Goal: Complete application form

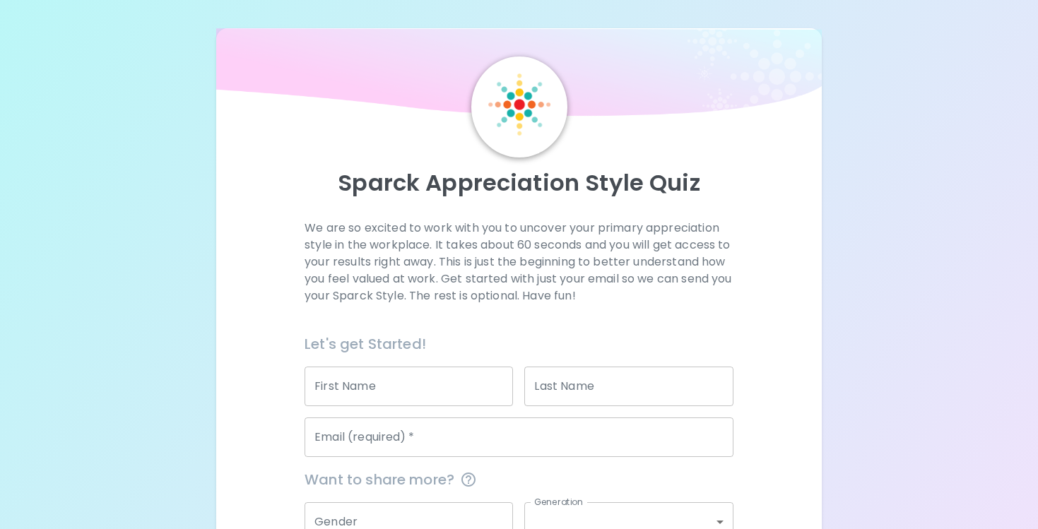
scroll to position [144, 0]
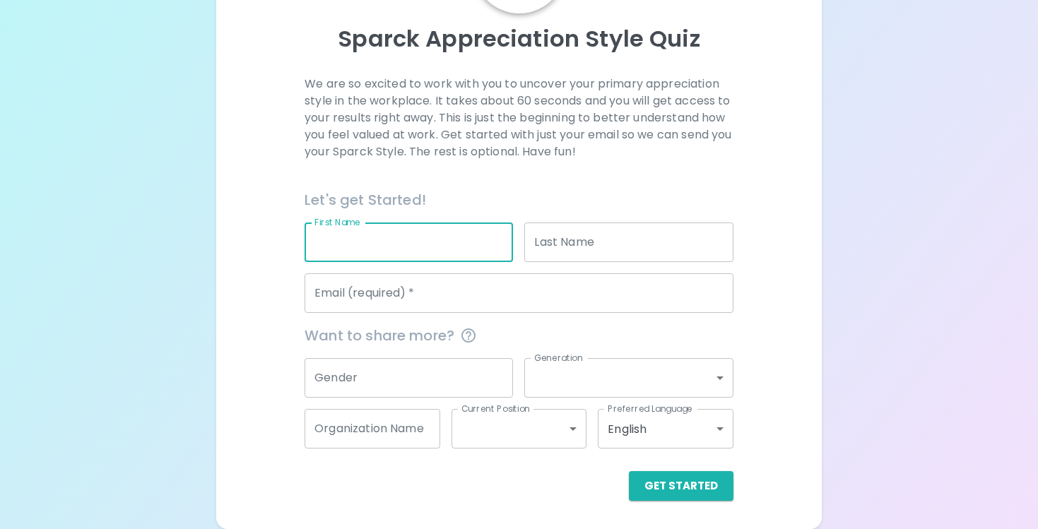
click at [363, 250] on input "First Name" at bounding box center [408, 243] width 208 height 40
type input "[PERSON_NAME] [PERSON_NAME]"
type input "[PERSON_NAME]"
type input "[EMAIL_ADDRESS][DOMAIN_NAME]"
click at [387, 245] on input "[PERSON_NAME] [PERSON_NAME]" at bounding box center [408, 243] width 208 height 40
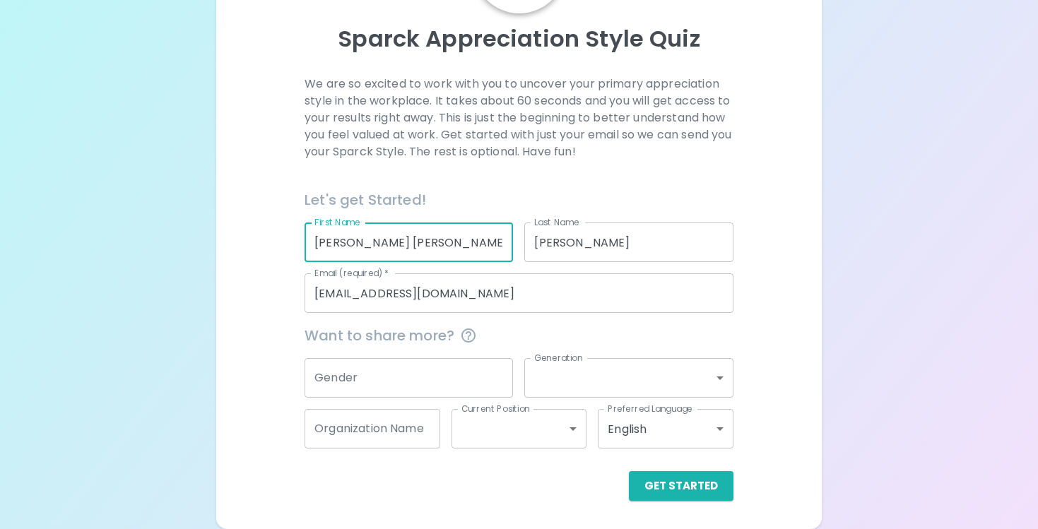
click at [387, 245] on input "[PERSON_NAME] [PERSON_NAME]" at bounding box center [408, 243] width 208 height 40
type input "[PERSON_NAME]"
click at [357, 383] on input "Gender" at bounding box center [408, 378] width 208 height 40
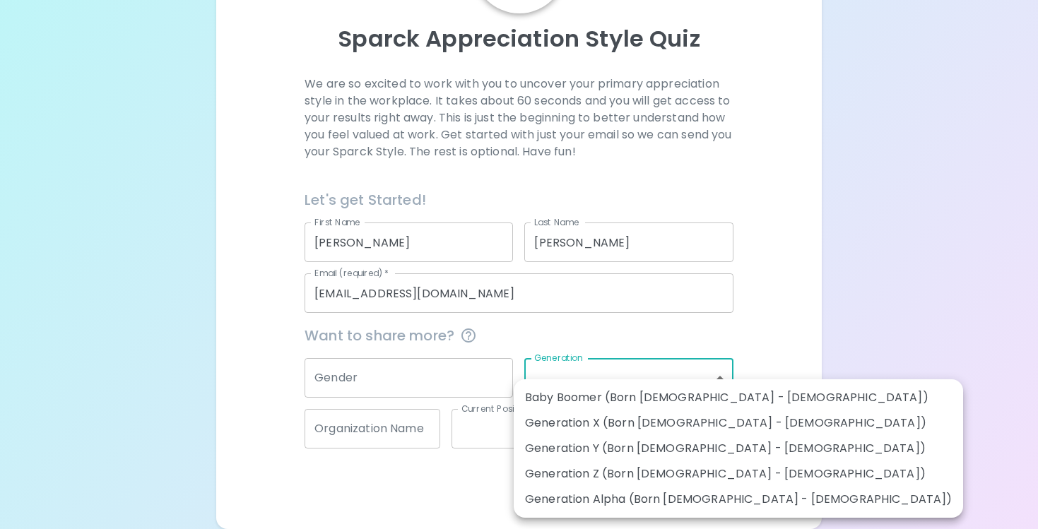
click at [580, 391] on body "Sparck Appreciation Style Quiz We are so excited to work with you to uncover yo…" at bounding box center [519, 192] width 1038 height 673
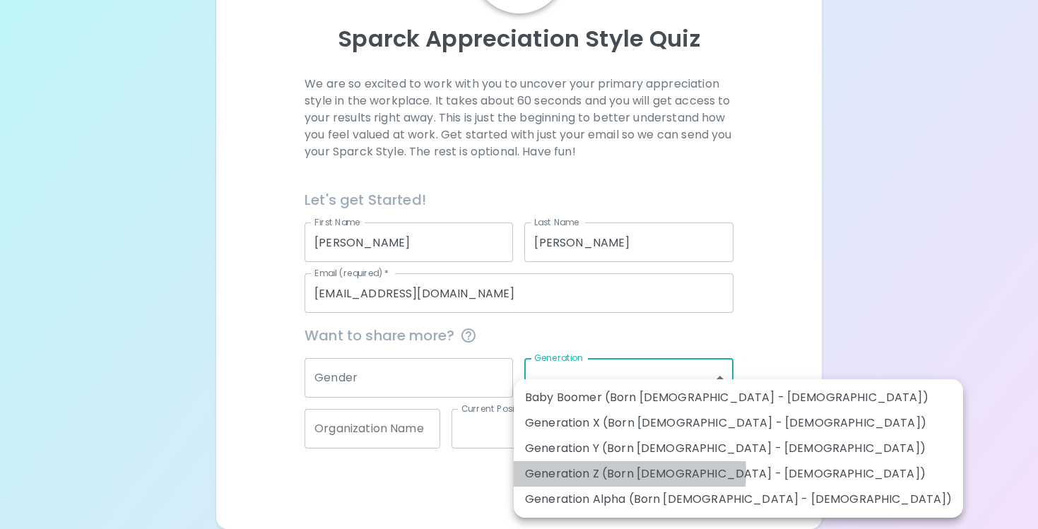
click at [583, 473] on li "Generation Z (Born [DEMOGRAPHIC_DATA] - [DEMOGRAPHIC_DATA])" at bounding box center [738, 473] width 449 height 25
type input "generation_z"
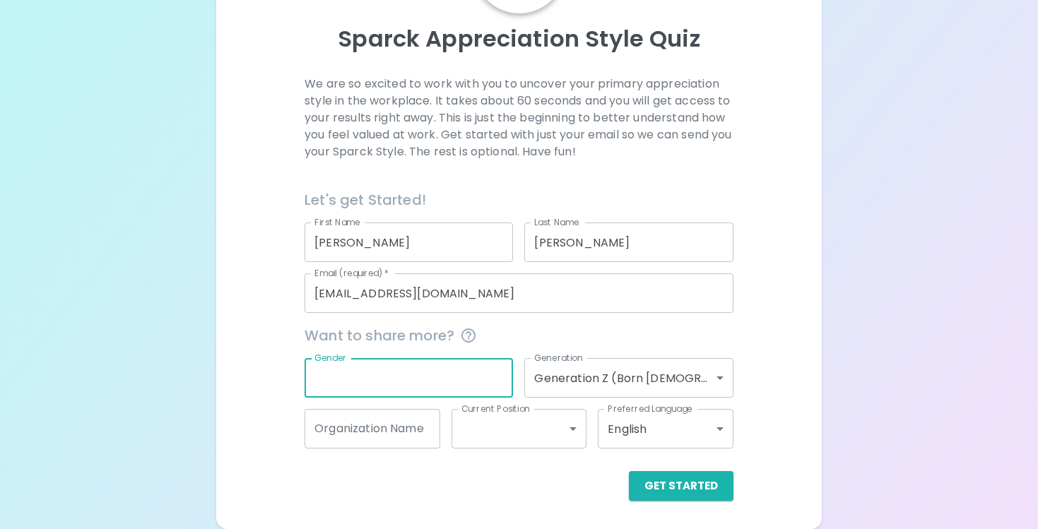
click at [339, 373] on input "Gender" at bounding box center [408, 378] width 208 height 40
type input "[DEMOGRAPHIC_DATA]"
click at [383, 437] on input "Organization Name" at bounding box center [372, 429] width 136 height 40
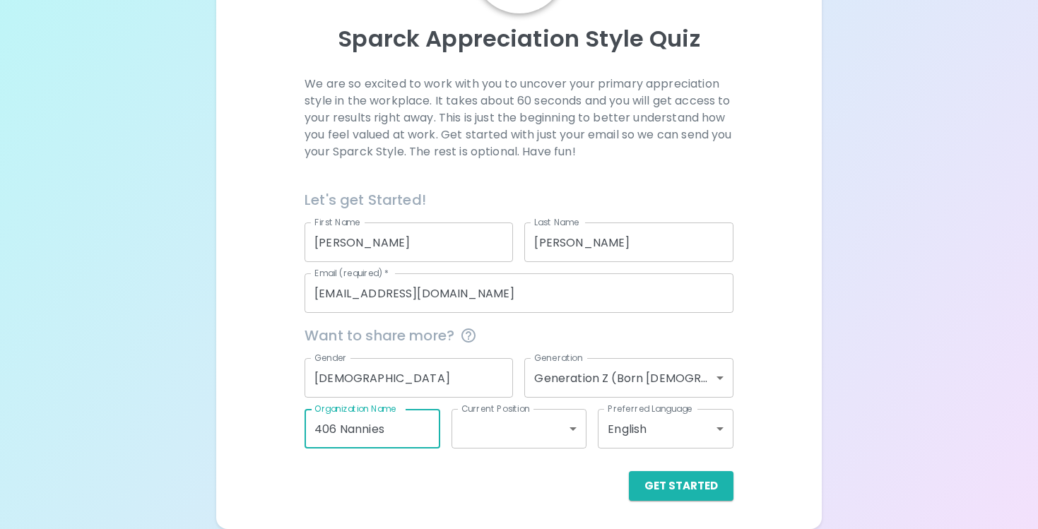
type input "406 Nannies"
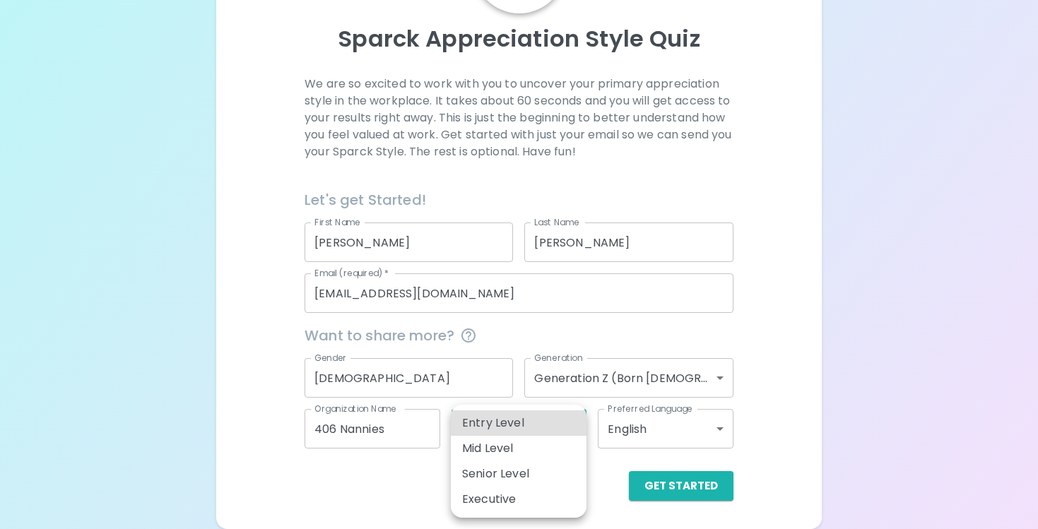
click at [537, 425] on body "Sparck Appreciation Style Quiz We are so excited to work with you to uncover yo…" at bounding box center [519, 192] width 1038 height 673
click at [537, 425] on li "Entry Level" at bounding box center [519, 422] width 136 height 25
type input "entry_level"
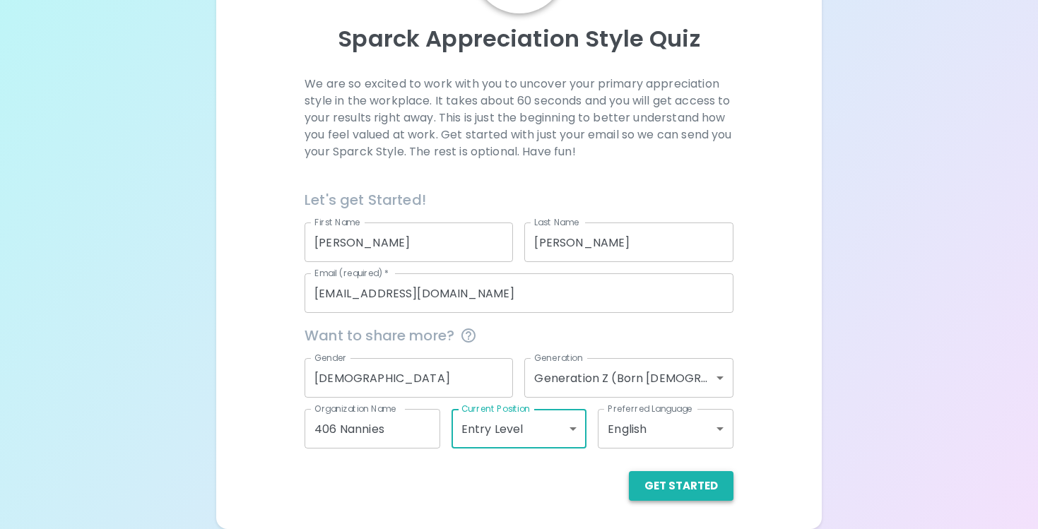
click at [651, 482] on button "Get Started" at bounding box center [681, 486] width 105 height 30
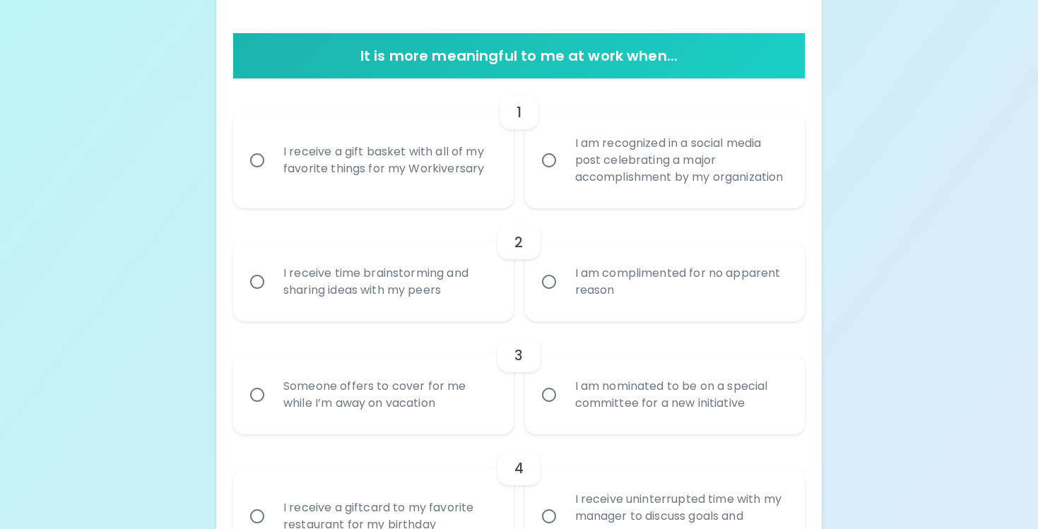
scroll to position [263, 0]
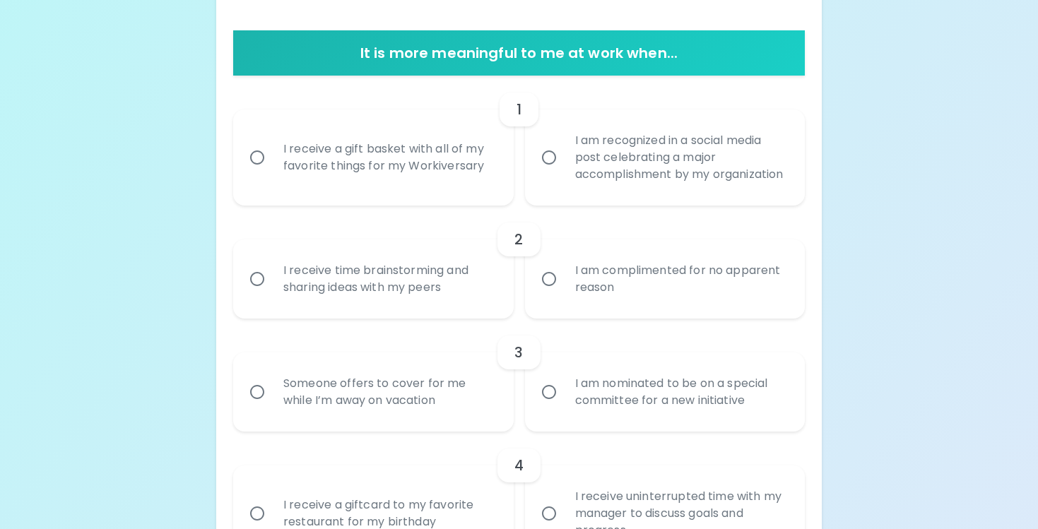
click at [362, 153] on div "I receive a gift basket with all of my favorite things for my Workiversary" at bounding box center [388, 158] width 233 height 68
click at [272, 153] on input "I receive a gift basket with all of my favorite things for my Workiversary" at bounding box center [257, 158] width 30 height 30
radio input "true"
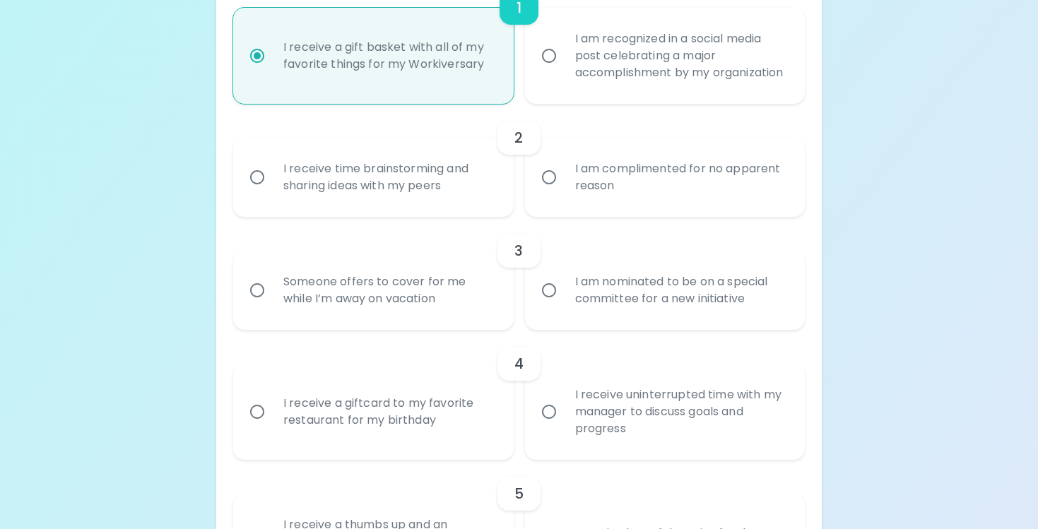
scroll to position [376, 0]
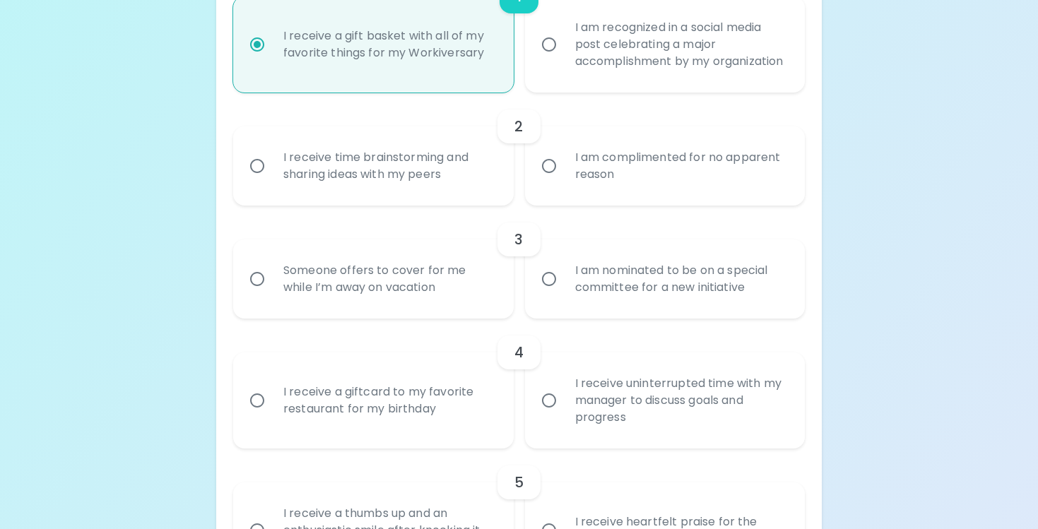
click at [442, 169] on div "I receive time brainstorming and sharing ideas with my peers" at bounding box center [388, 166] width 233 height 68
click at [272, 169] on input "I receive time brainstorming and sharing ideas with my peers" at bounding box center [257, 166] width 30 height 30
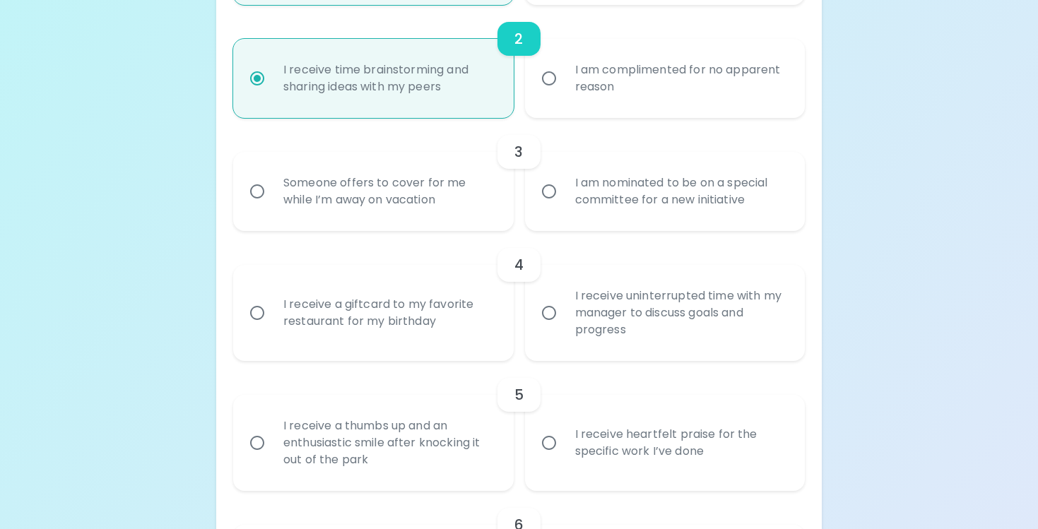
scroll to position [489, 0]
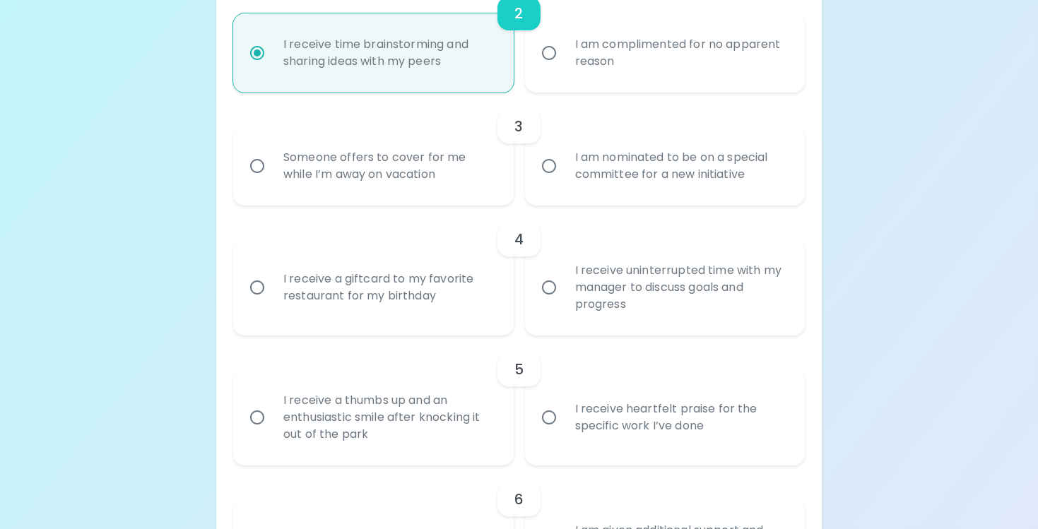
radio input "true"
click at [450, 180] on div "Someone offers to cover for me while I’m away on vacation" at bounding box center [388, 166] width 233 height 68
click at [272, 180] on input "Someone offers to cover for me while I’m away on vacation" at bounding box center [257, 166] width 30 height 30
radio input "false"
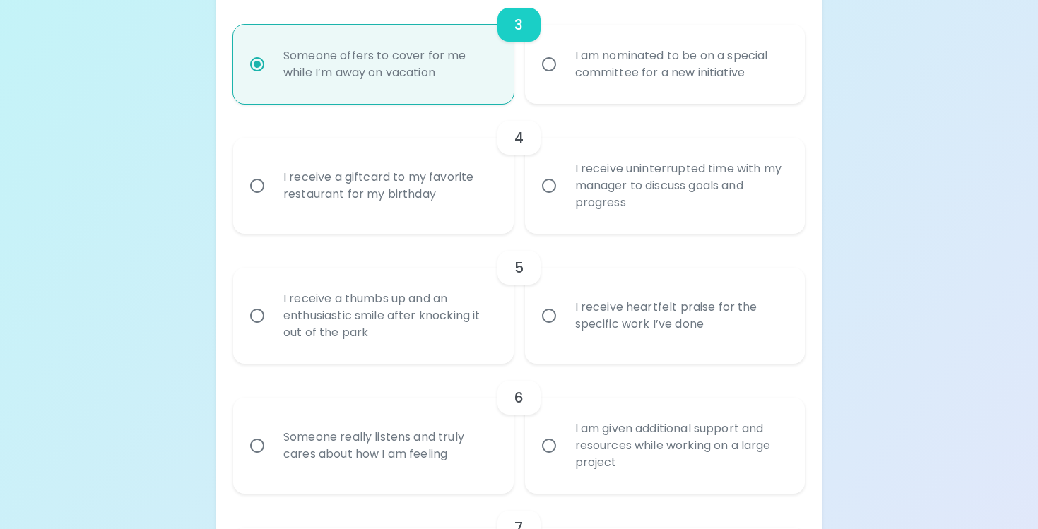
scroll to position [602, 0]
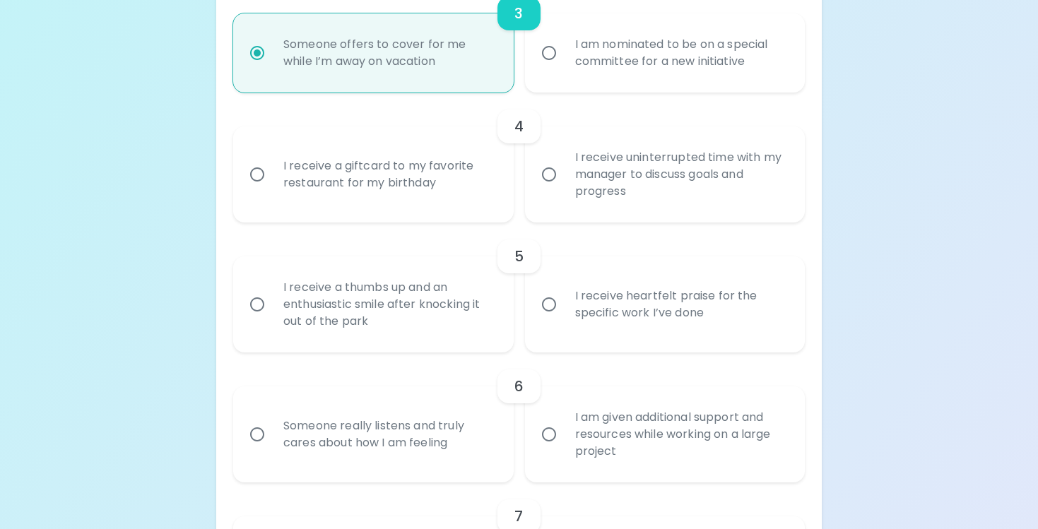
radio input "true"
click at [617, 87] on div "I am nominated to be on a special committee for a new initiative" at bounding box center [680, 53] width 233 height 68
click at [564, 68] on input "I am nominated to be on a special committee for a new initiative" at bounding box center [549, 53] width 30 height 30
radio input "false"
radio input "true"
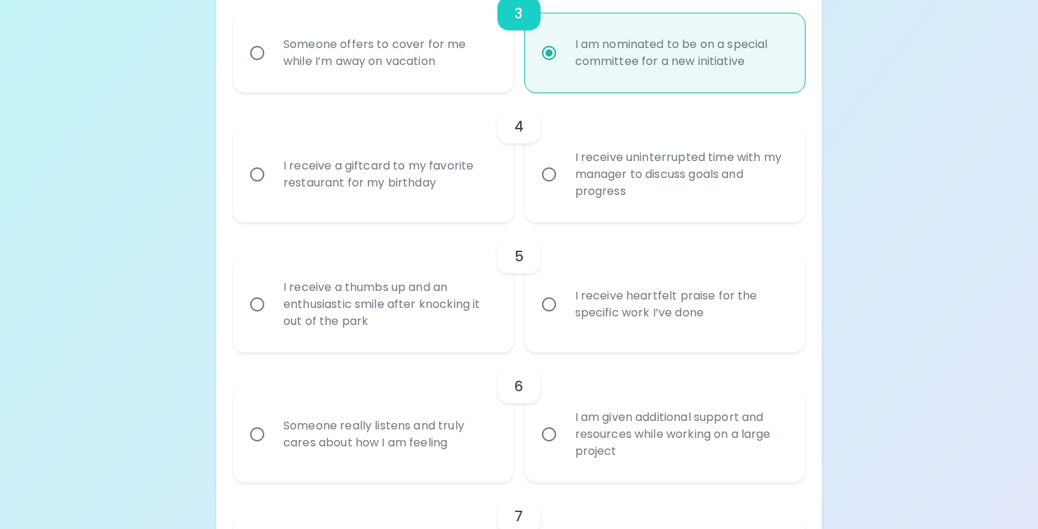
radio input "true"
click at [458, 174] on div "I receive a giftcard to my favorite restaurant for my birthday" at bounding box center [388, 175] width 233 height 68
click at [272, 174] on input "I receive a giftcard to my favorite restaurant for my birthday" at bounding box center [257, 175] width 30 height 30
radio input "false"
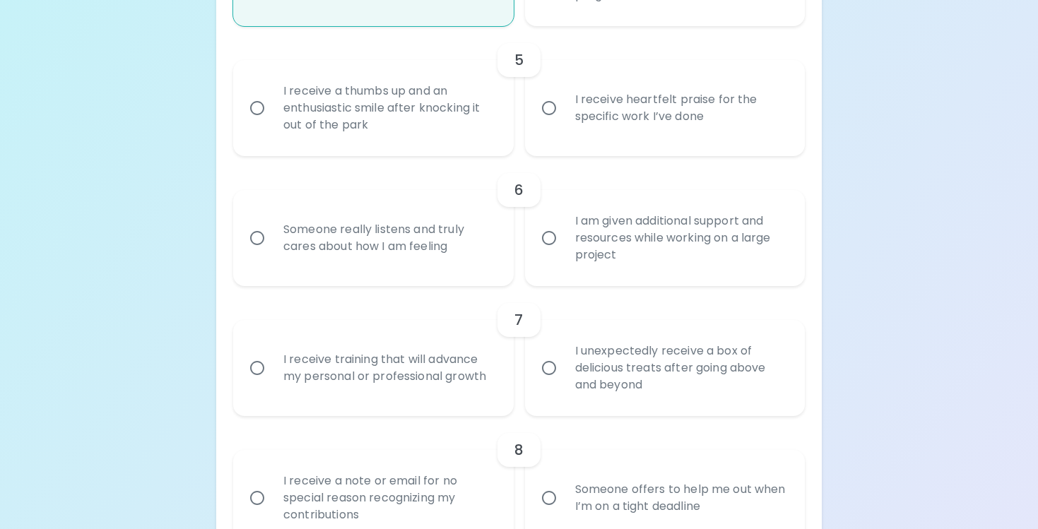
scroll to position [806, 0]
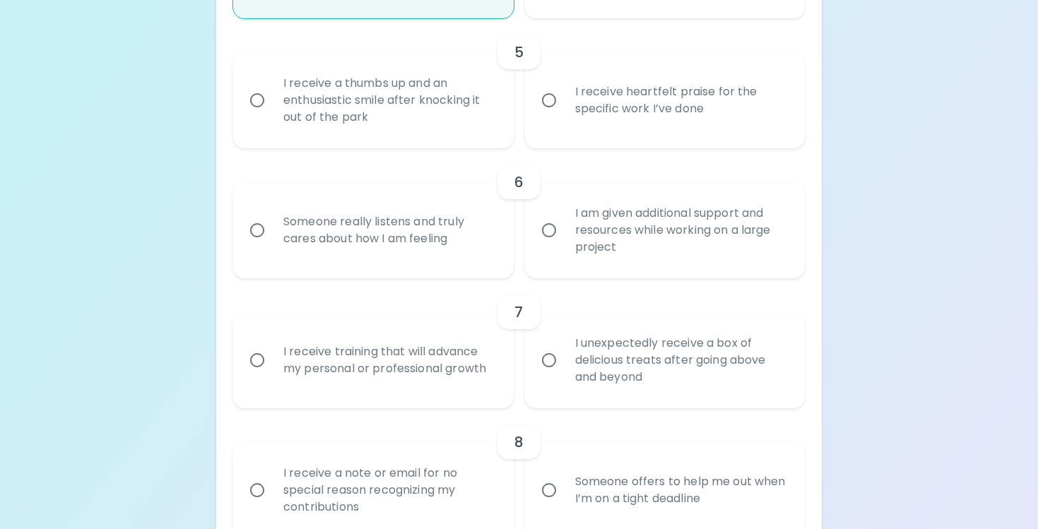
radio input "true"
click at [582, 134] on div "I receive heartfelt praise for the specific work I’ve done" at bounding box center [680, 100] width 233 height 68
click at [564, 115] on input "I receive heartfelt praise for the specific work I’ve done" at bounding box center [549, 100] width 30 height 30
radio input "false"
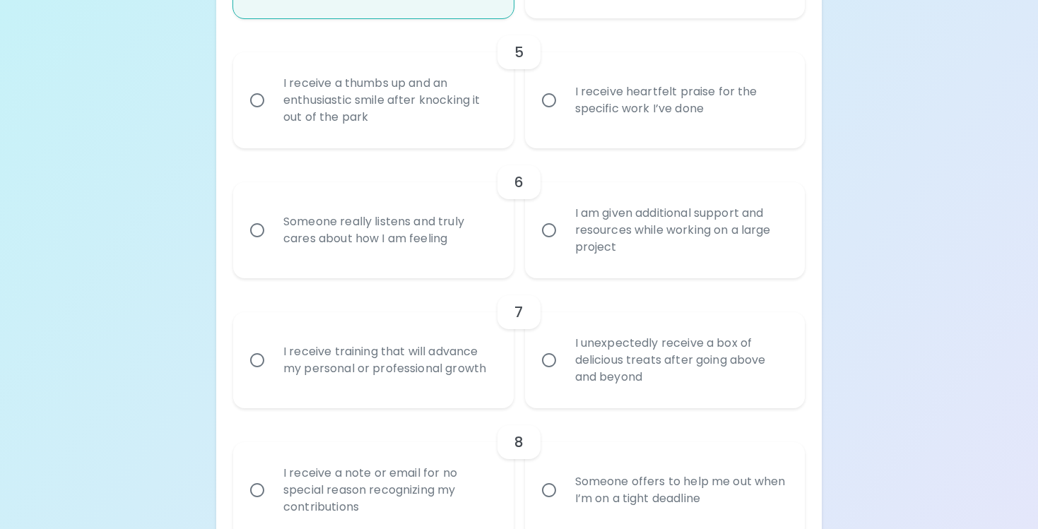
radio input "false"
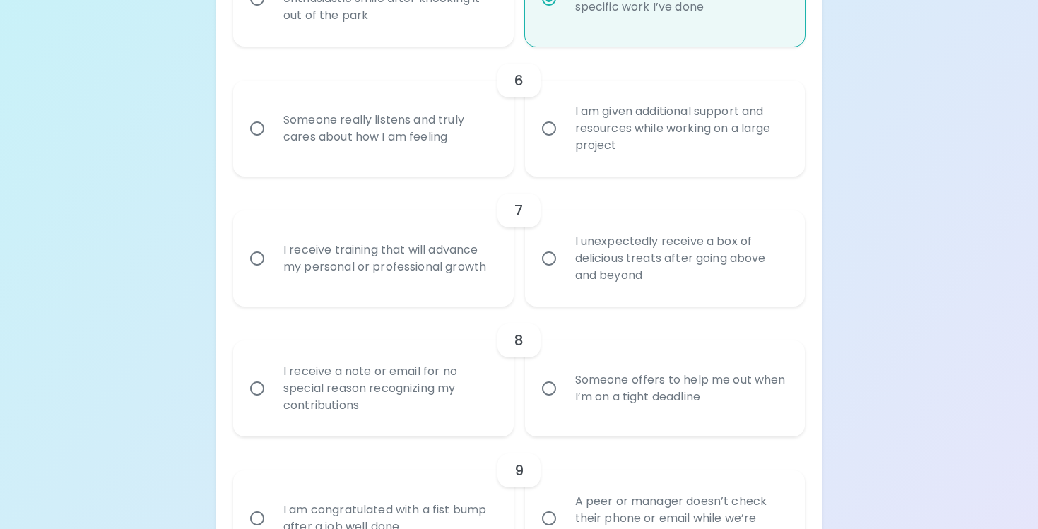
scroll to position [919, 0]
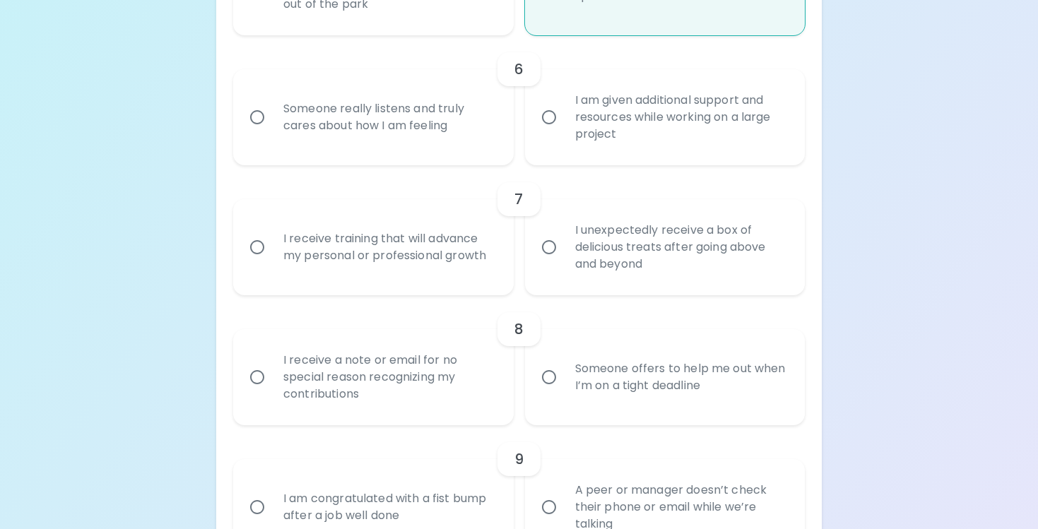
radio input "true"
click at [434, 141] on div "Someone really listens and truly cares about how I am feeling" at bounding box center [388, 117] width 233 height 68
click at [272, 132] on input "Someone really listens and truly cares about how I am feeling" at bounding box center [257, 117] width 30 height 30
radio input "false"
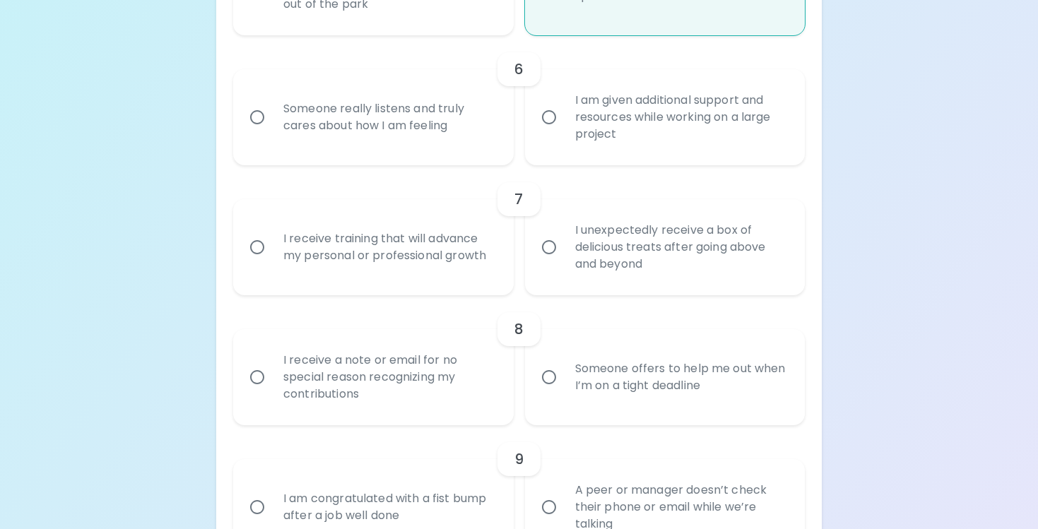
radio input "false"
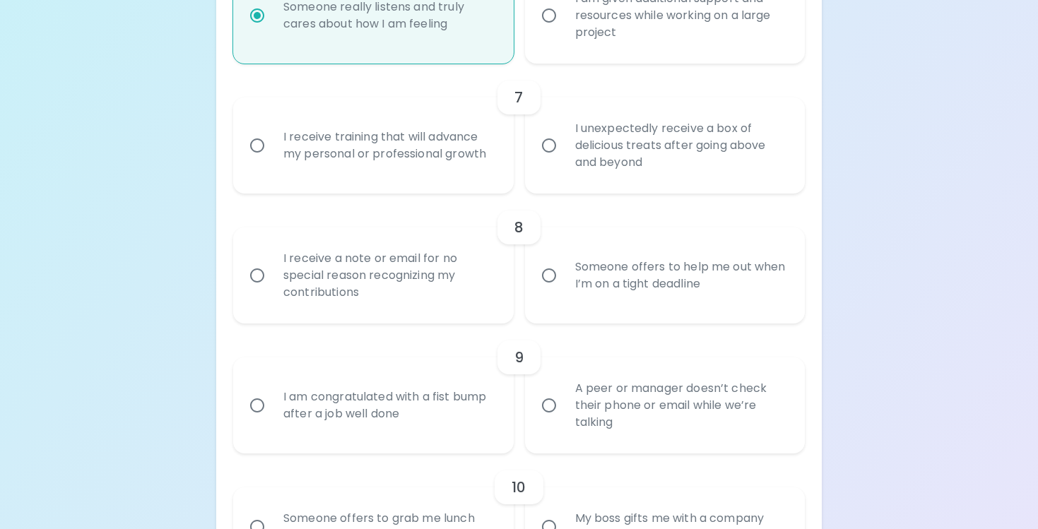
scroll to position [1032, 0]
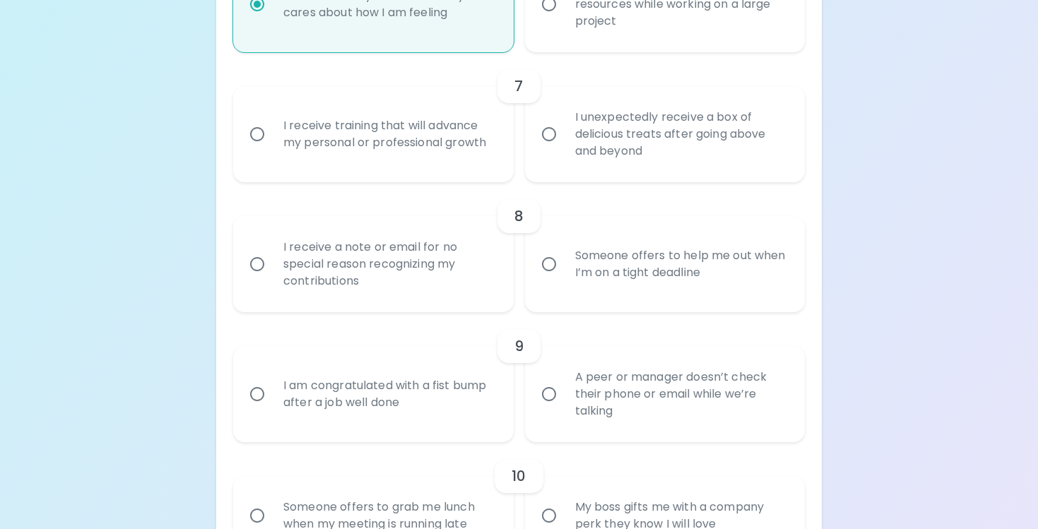
radio input "true"
click at [576, 135] on div "I unexpectedly receive a box of delicious treats after going above and beyond" at bounding box center [680, 134] width 233 height 85
click at [564, 135] on input "I unexpectedly receive a box of delicious treats after going above and beyond" at bounding box center [549, 134] width 30 height 30
radio input "false"
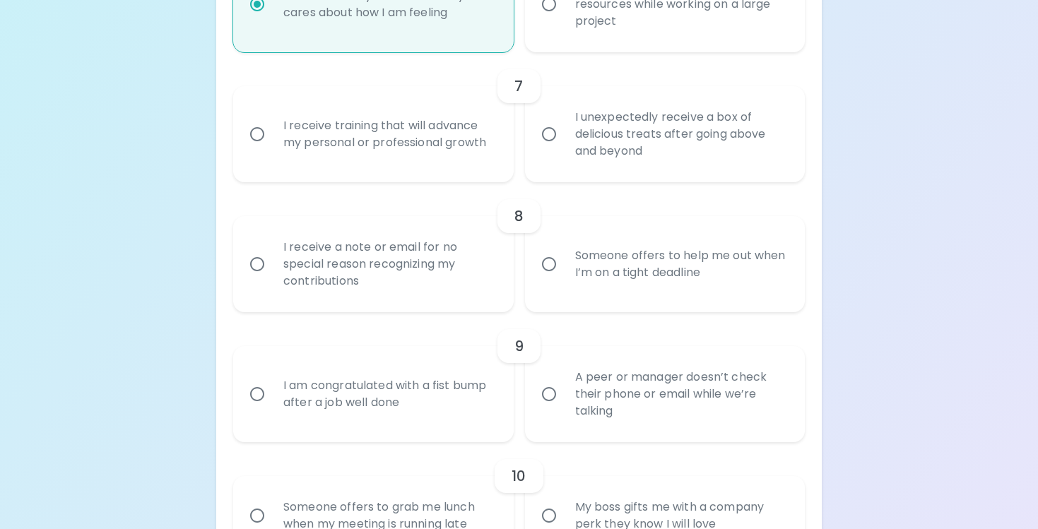
radio input "false"
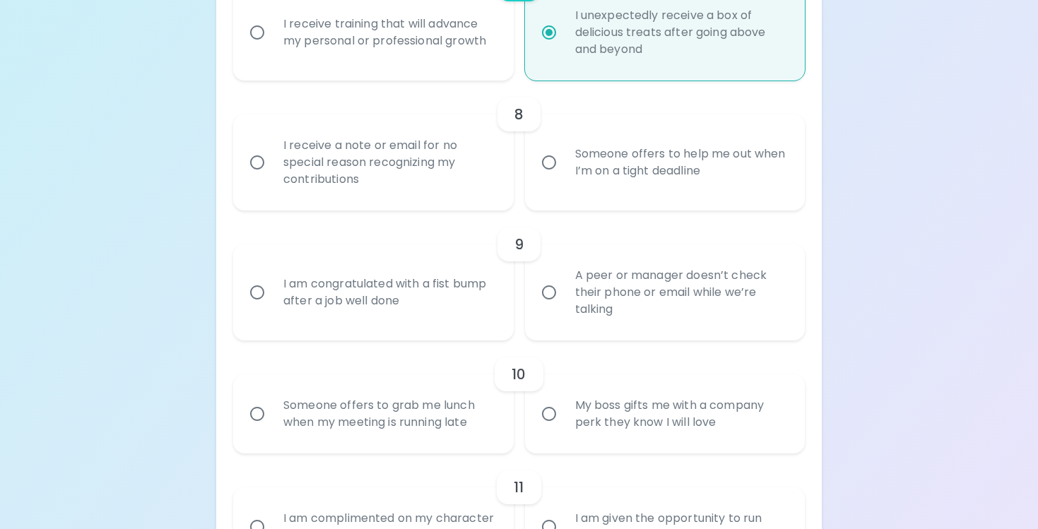
scroll to position [1145, 0]
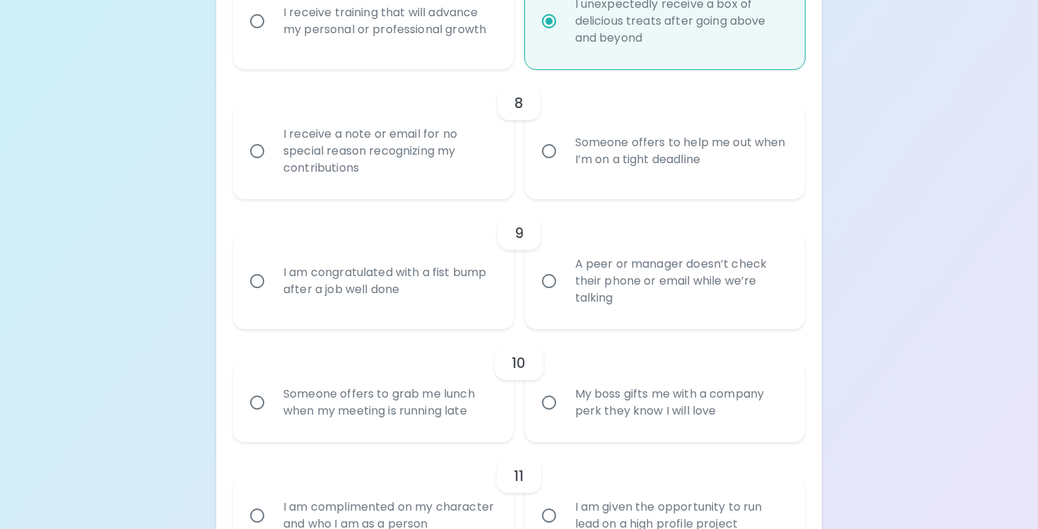
radio input "true"
click at [606, 174] on div "Someone offers to help me out when I’m on a tight deadline" at bounding box center [680, 151] width 233 height 68
click at [564, 166] on input "Someone offers to help me out when I’m on a tight deadline" at bounding box center [549, 151] width 30 height 30
radio input "false"
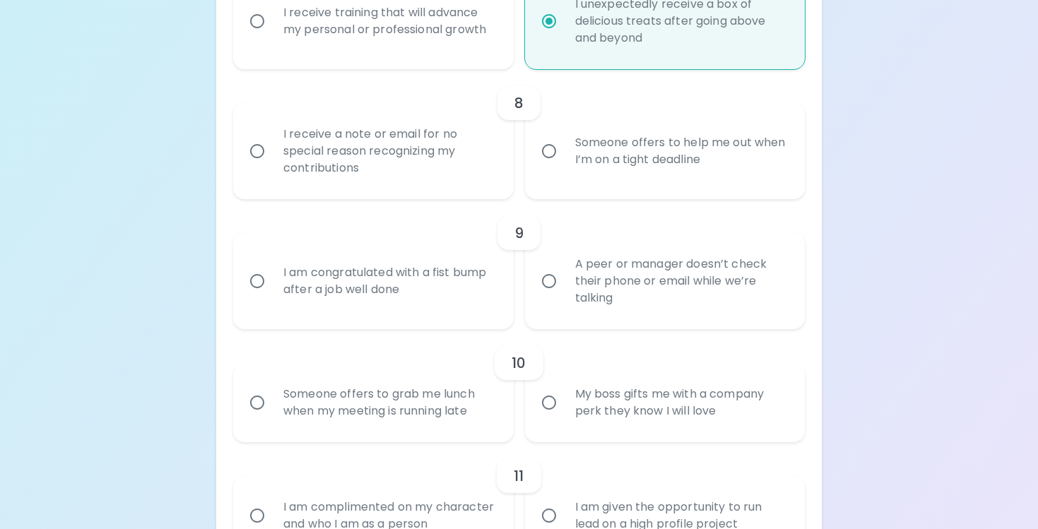
radio input "false"
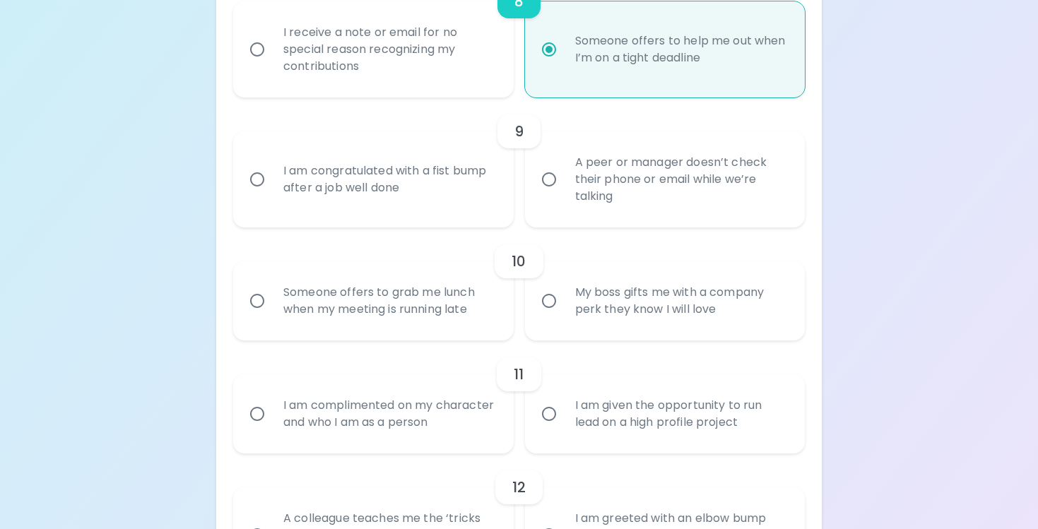
scroll to position [1258, 0]
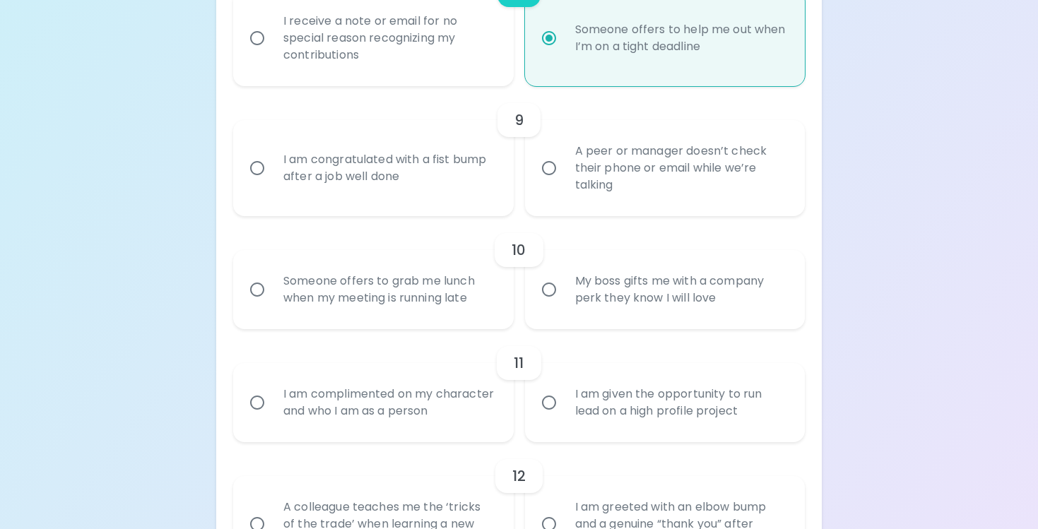
radio input "true"
click at [606, 174] on div "A peer or manager doesn’t check their phone or email while we’re talking" at bounding box center [680, 168] width 233 height 85
click at [564, 174] on input "A peer or manager doesn’t check their phone or email while we’re talking" at bounding box center [549, 168] width 30 height 30
radio input "false"
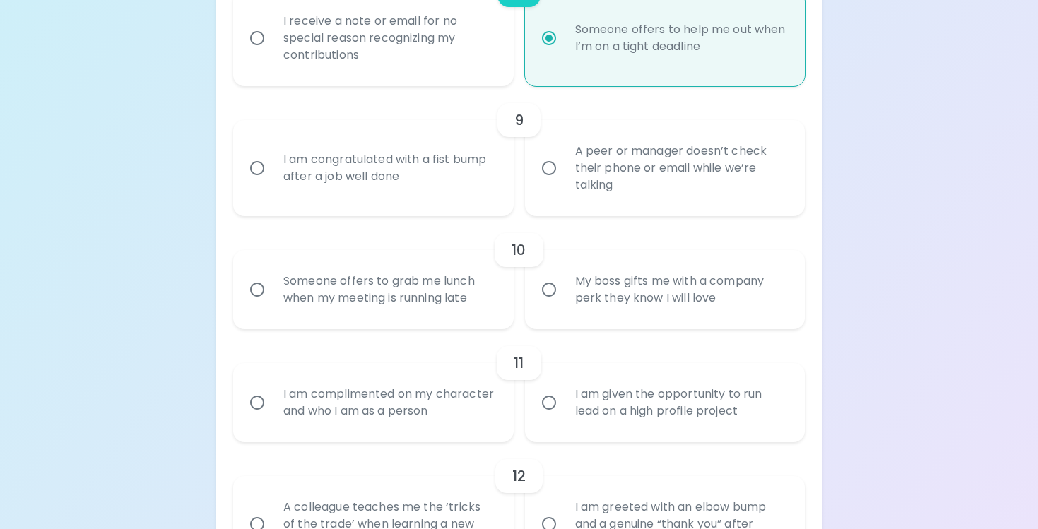
radio input "false"
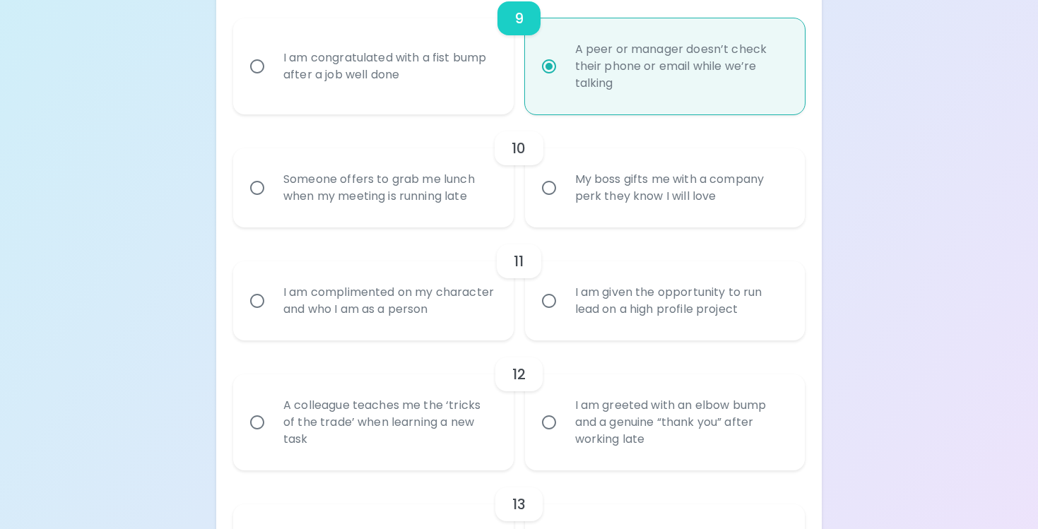
scroll to position [1371, 0]
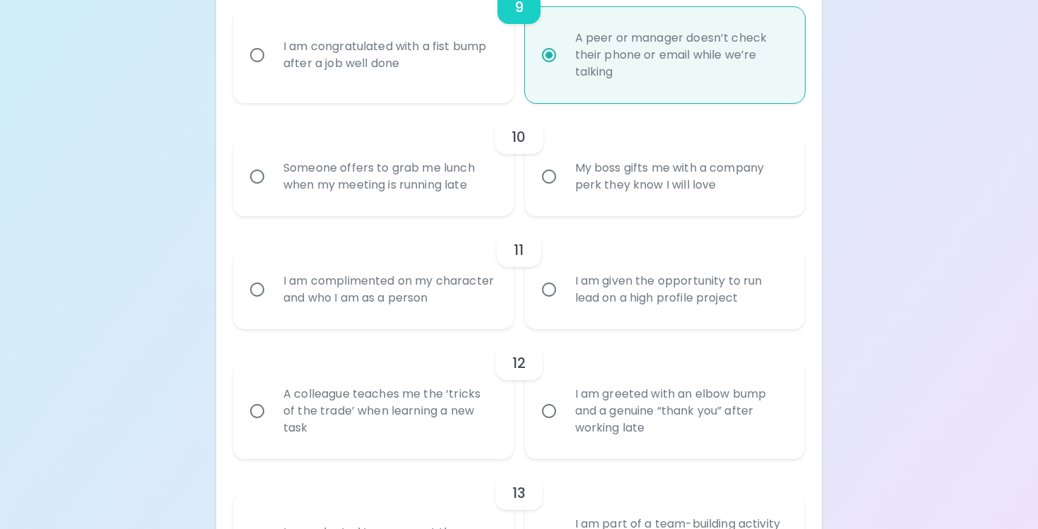
radio input "true"
click at [330, 89] on div "I am congratulated with a fist bump after a job well done" at bounding box center [388, 55] width 233 height 68
click at [272, 70] on input "I am congratulated with a fist bump after a job well done" at bounding box center [257, 55] width 30 height 30
radio input "false"
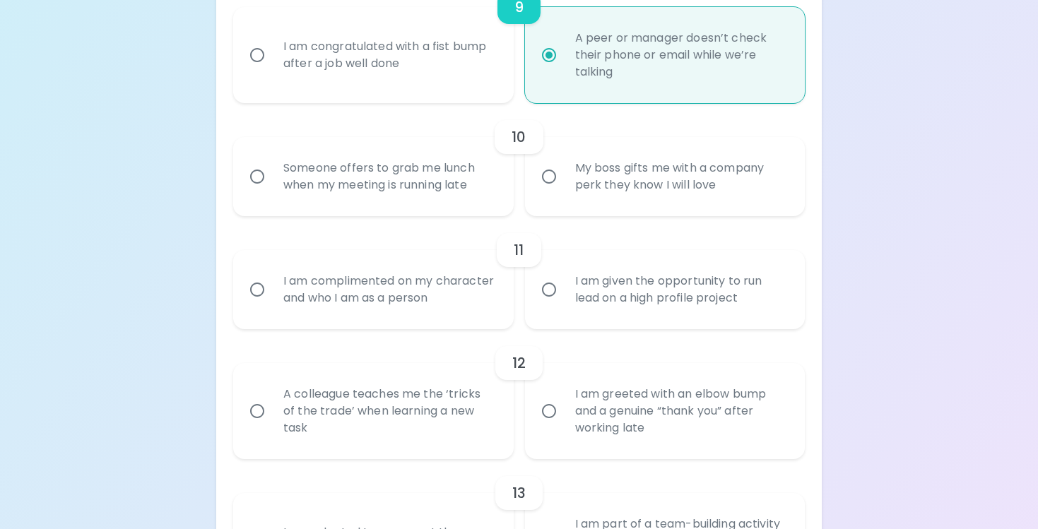
radio input "false"
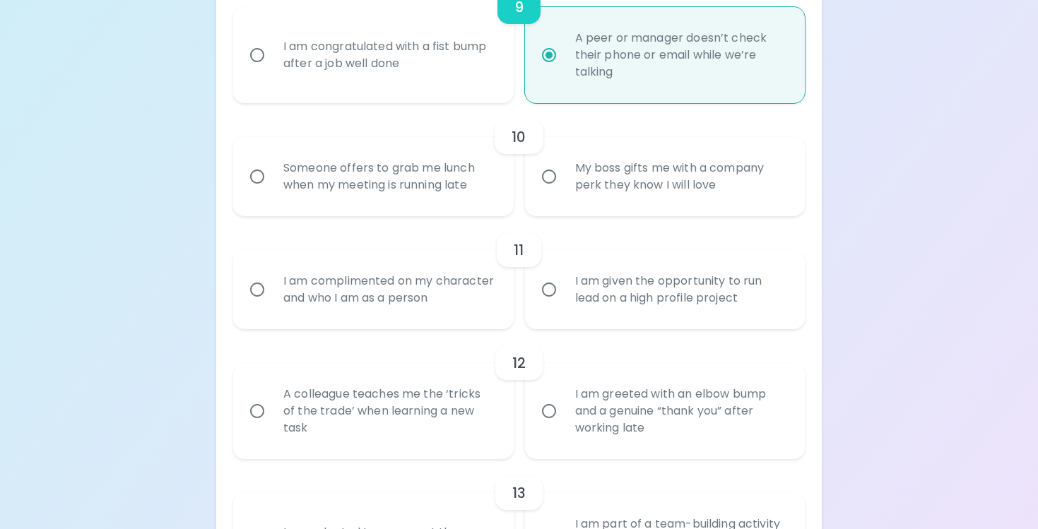
radio input "true"
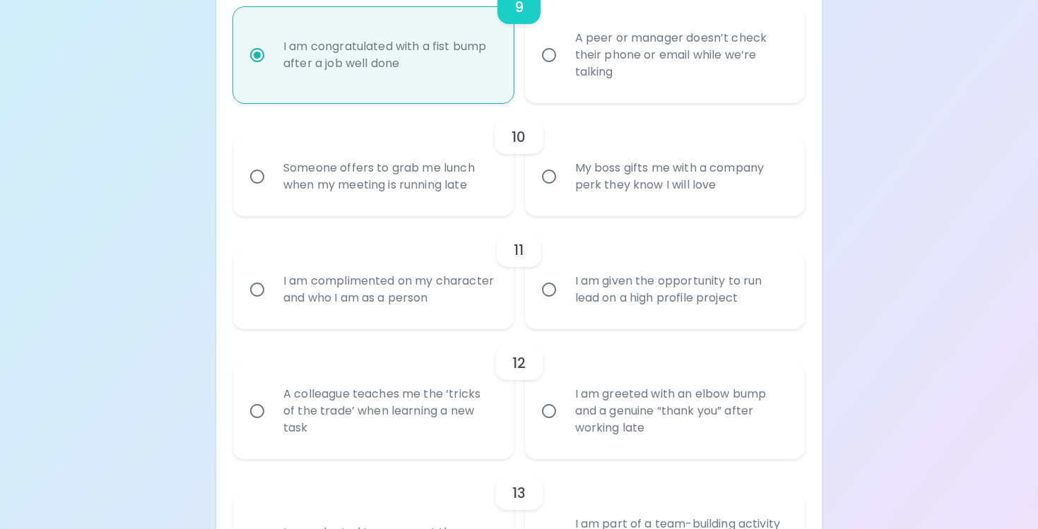
radio input "true"
click at [586, 202] on div "My boss gifts me with a company perk they know I will love" at bounding box center [680, 177] width 233 height 68
click at [564, 191] on input "My boss gifts me with a company perk they know I will love" at bounding box center [549, 177] width 30 height 30
radio input "false"
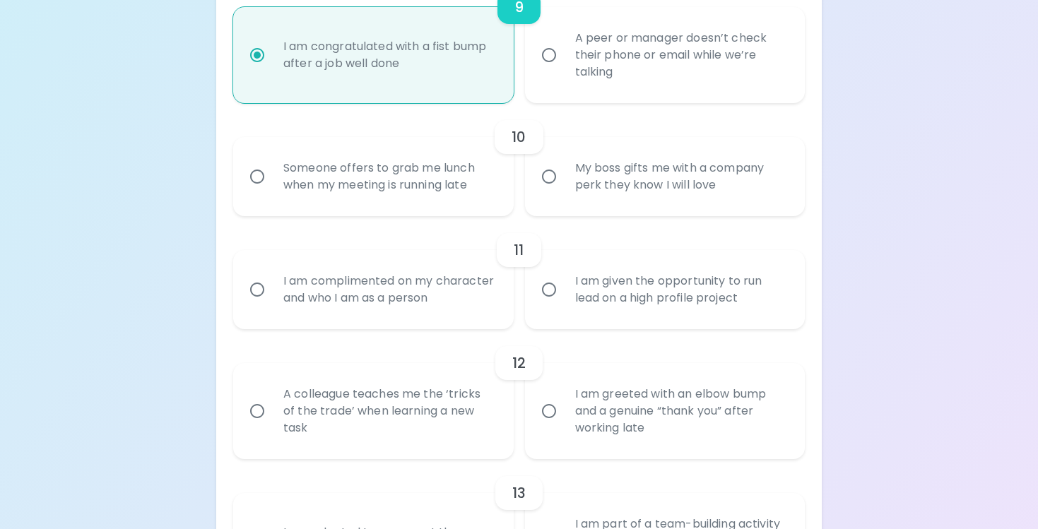
radio input "false"
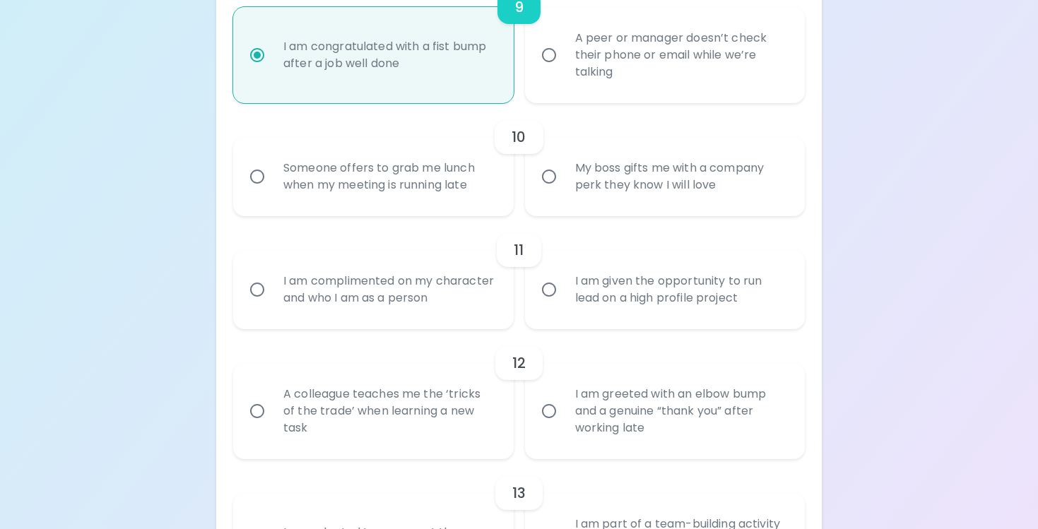
radio input "false"
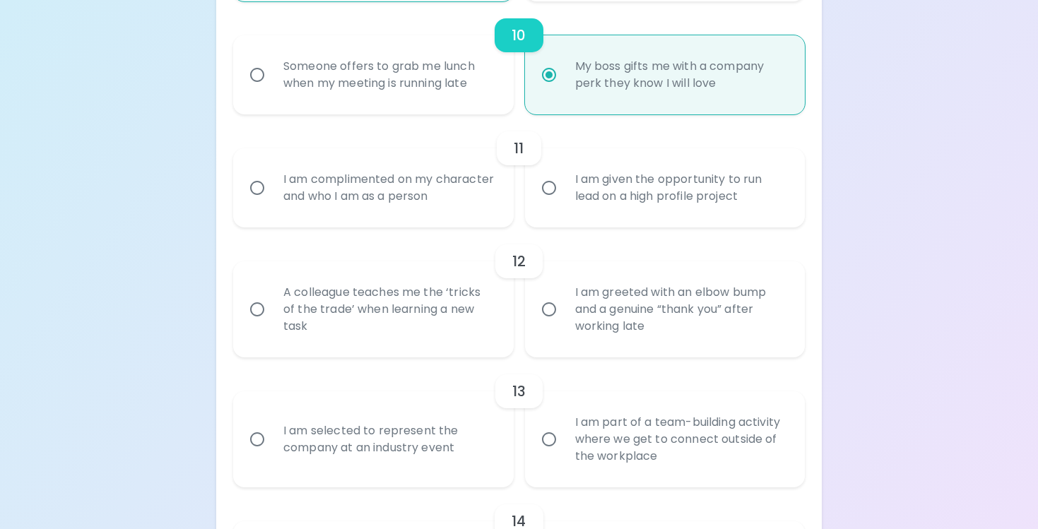
scroll to position [1484, 0]
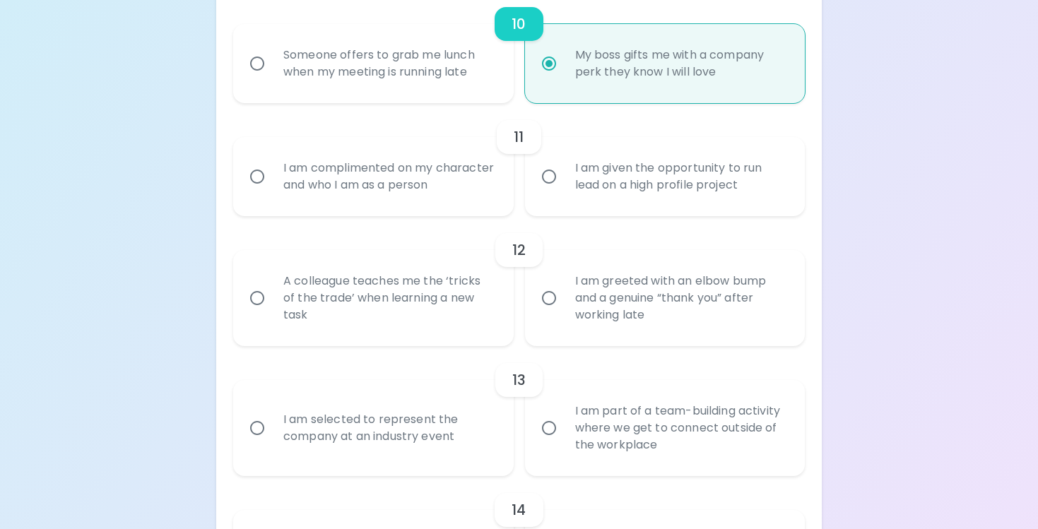
radio input "true"
click at [550, 216] on label "I am given the opportunity to run lead on a high profile project" at bounding box center [657, 176] width 280 height 79
click at [550, 191] on input "I am given the opportunity to run lead on a high profile project" at bounding box center [549, 177] width 30 height 30
radio input "false"
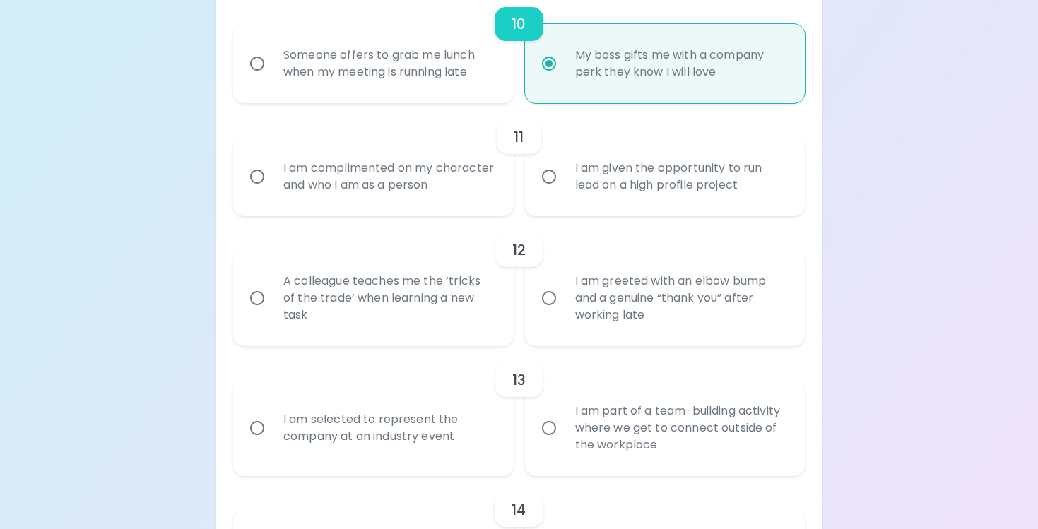
radio input "false"
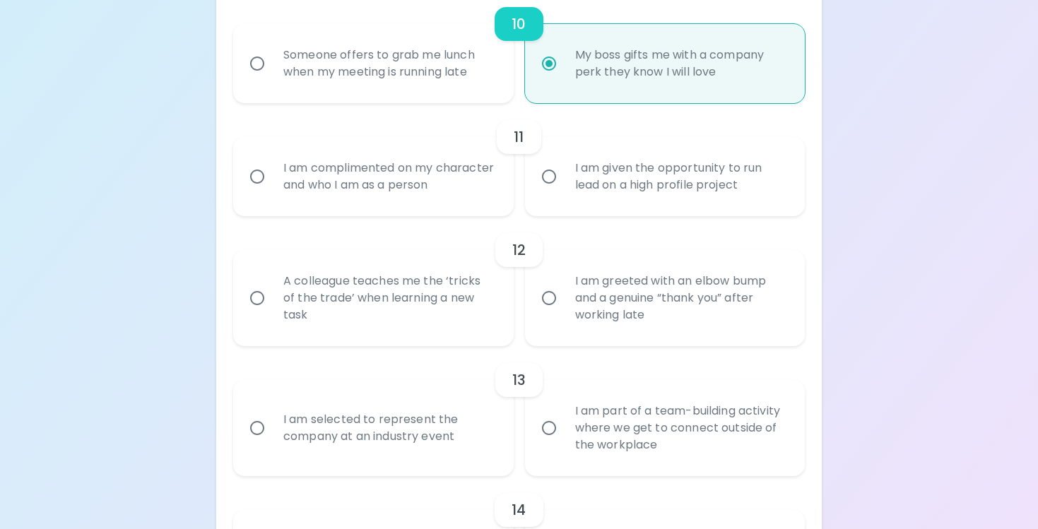
radio input "false"
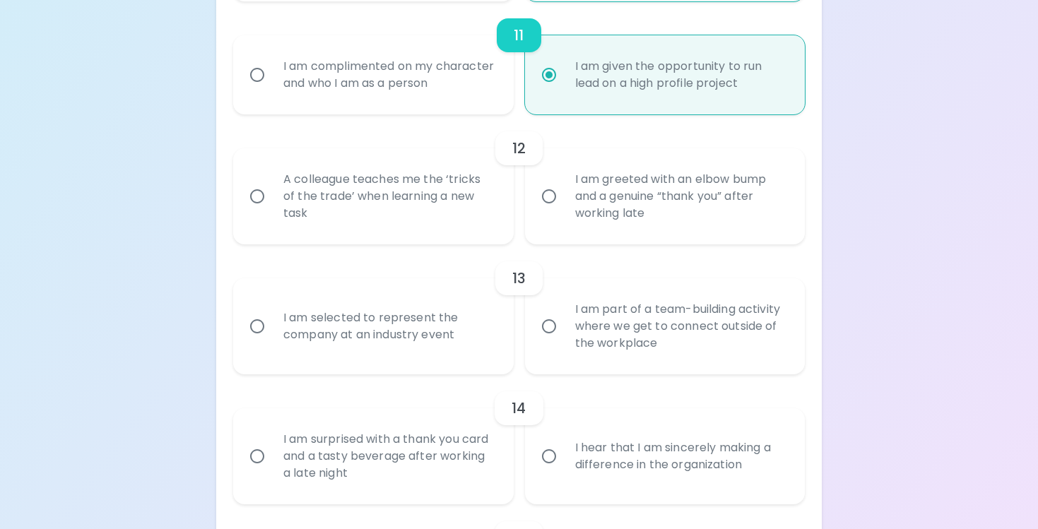
scroll to position [1597, 0]
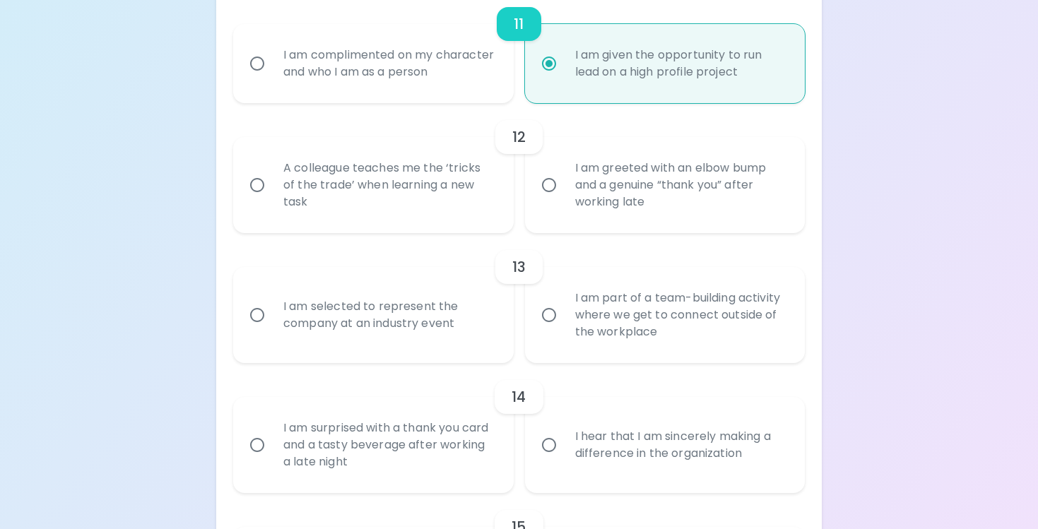
radio input "true"
click at [458, 220] on div "A colleague teaches me the ‘tricks of the trade’ when learning a new task" at bounding box center [388, 185] width 233 height 85
click at [272, 200] on input "A colleague teaches me the ‘tricks of the trade’ when learning a new task" at bounding box center [257, 185] width 30 height 30
radio input "false"
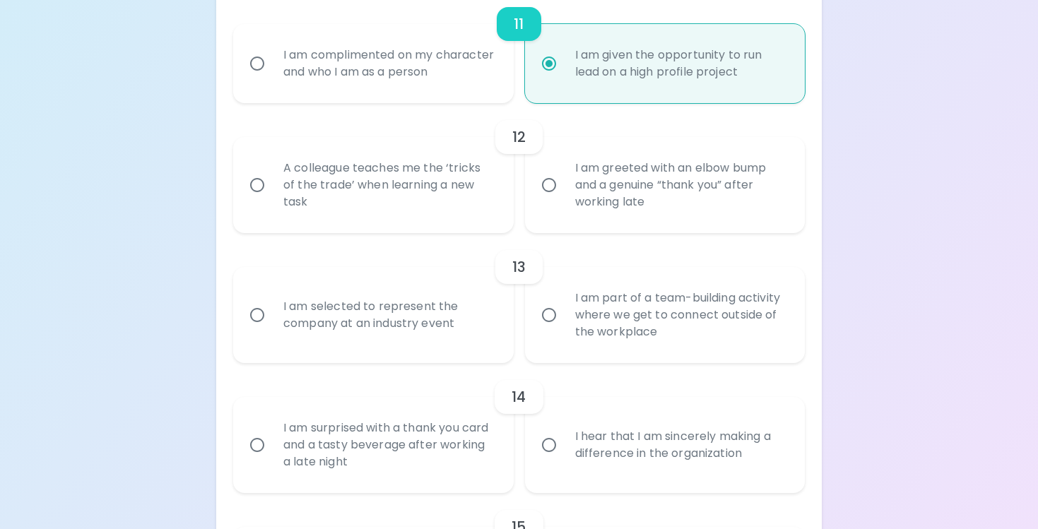
radio input "false"
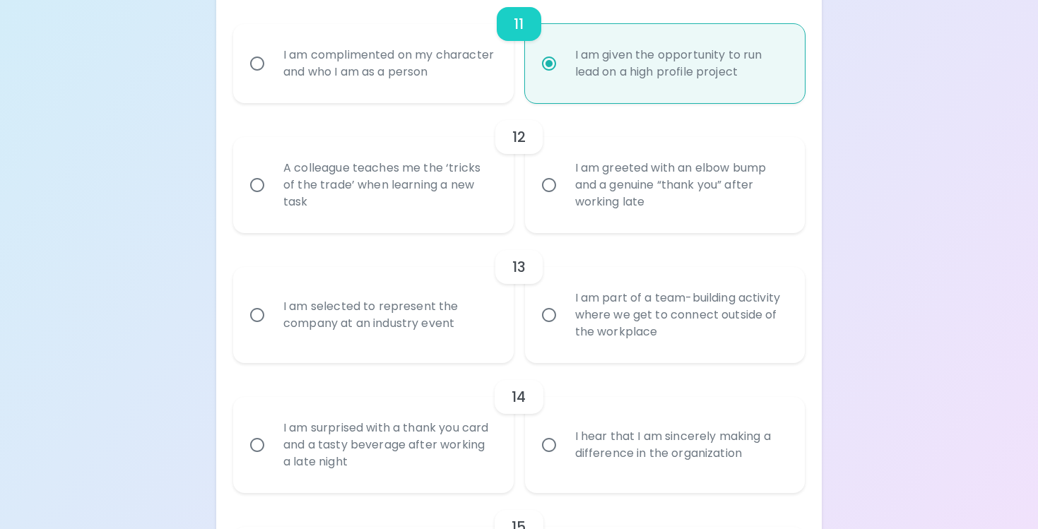
radio input "false"
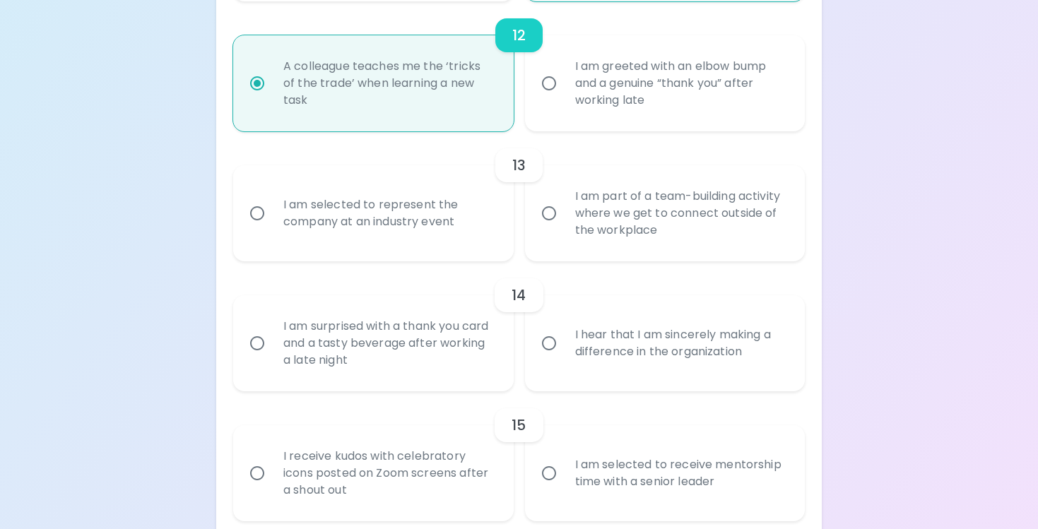
scroll to position [1710, 0]
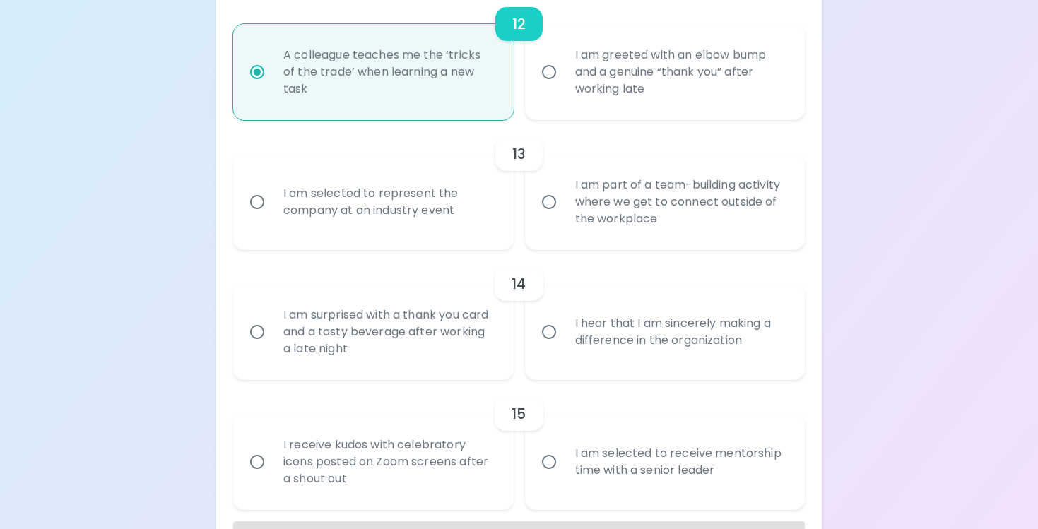
radio input "true"
click at [458, 220] on div "I am selected to represent the company at an industry event" at bounding box center [388, 202] width 233 height 68
click at [272, 217] on input "I am selected to represent the company at an industry event" at bounding box center [257, 202] width 30 height 30
radio input "false"
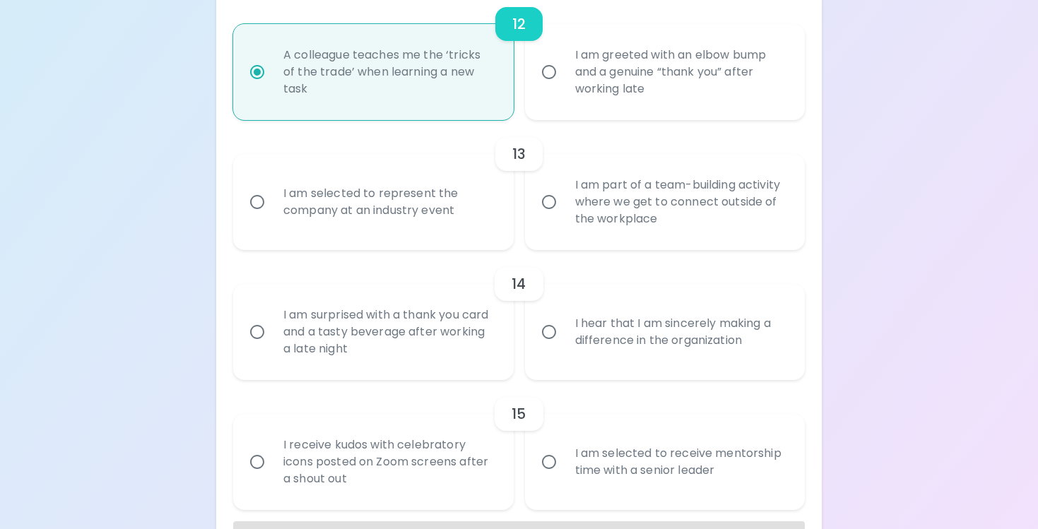
radio input "false"
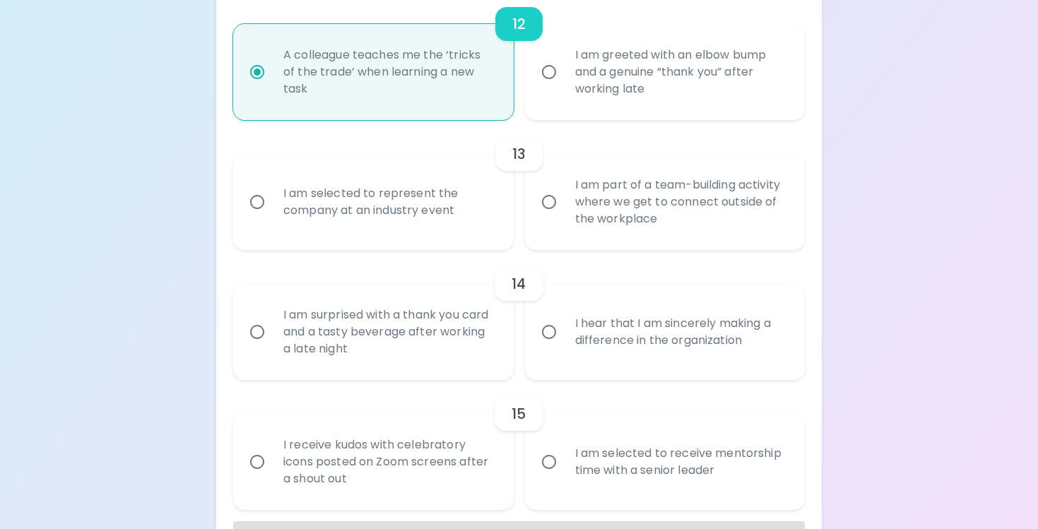
radio input "false"
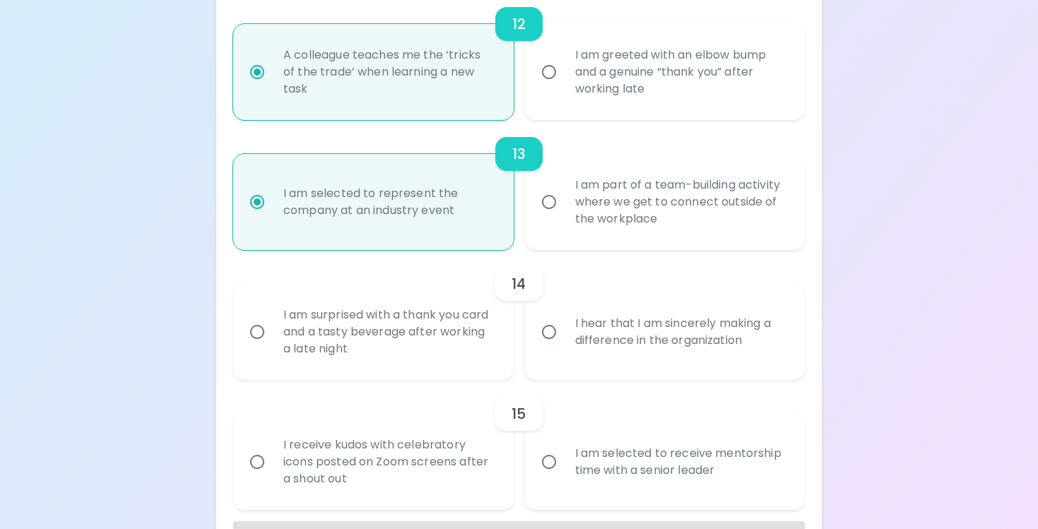
scroll to position [1777, 0]
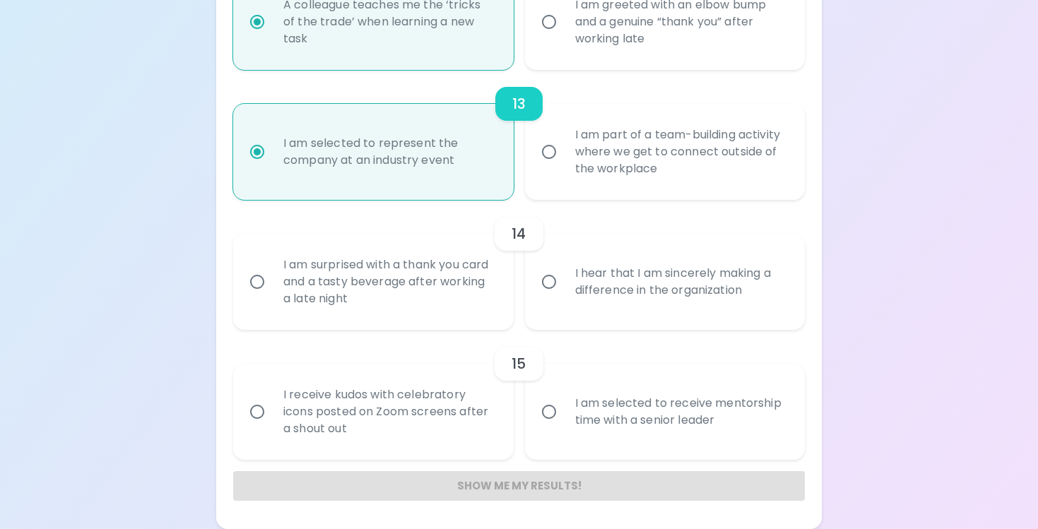
radio input "true"
click at [560, 275] on input "I hear that I am sincerely making a difference in the organization" at bounding box center [549, 282] width 30 height 30
radio input "false"
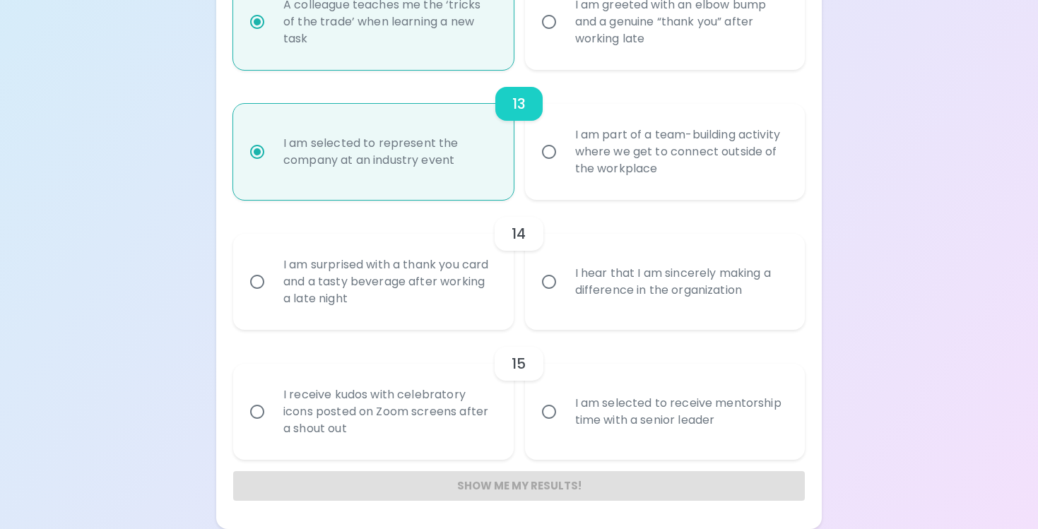
radio input "false"
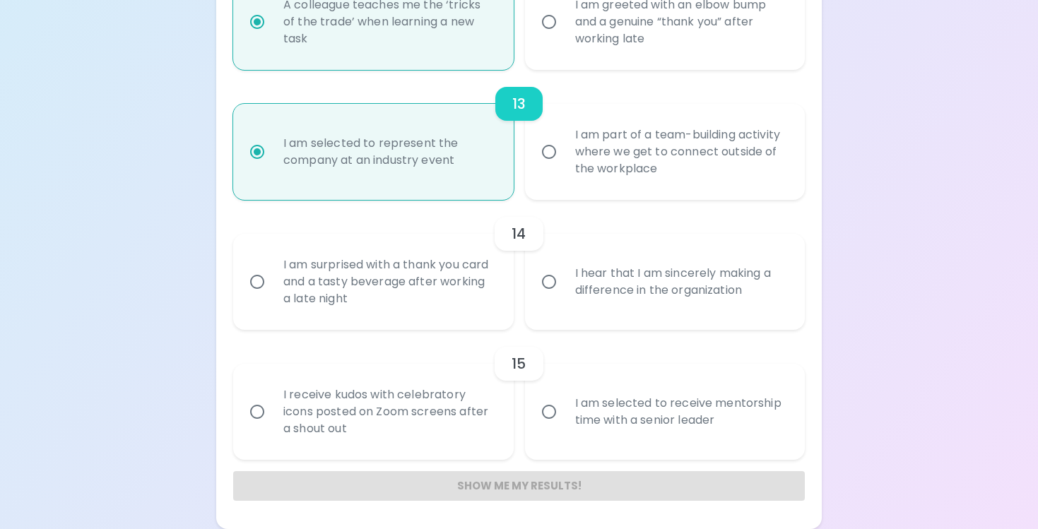
radio input "false"
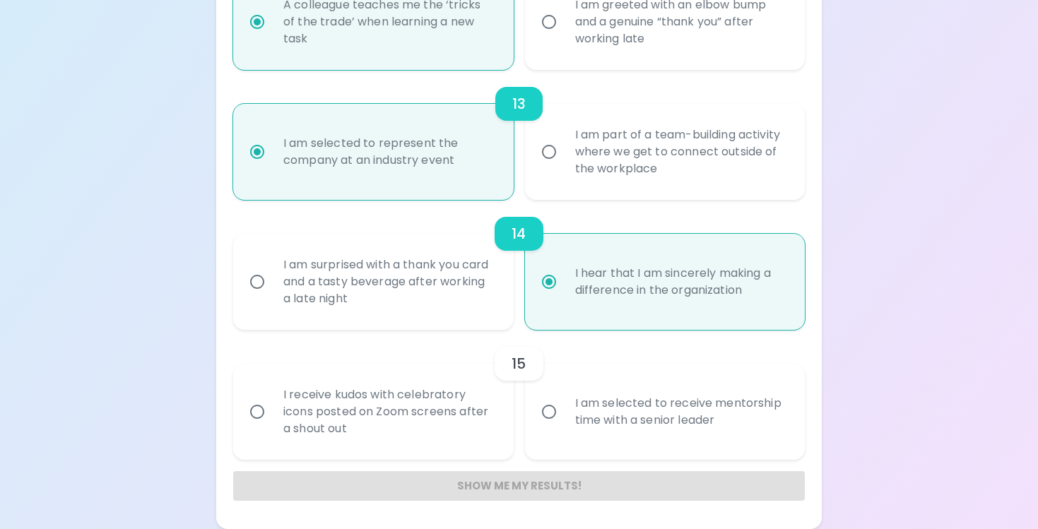
radio input "true"
click at [570, 423] on div "I am selected to receive mentorship time with a senior leader" at bounding box center [680, 412] width 233 height 68
click at [564, 423] on input "I am selected to receive mentorship time with a senior leader" at bounding box center [549, 412] width 30 height 30
radio input "false"
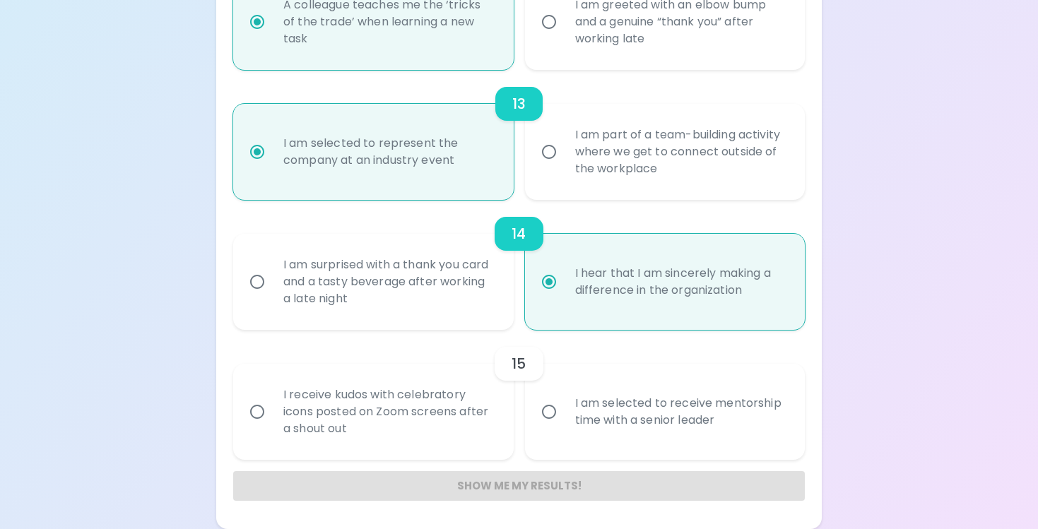
radio input "false"
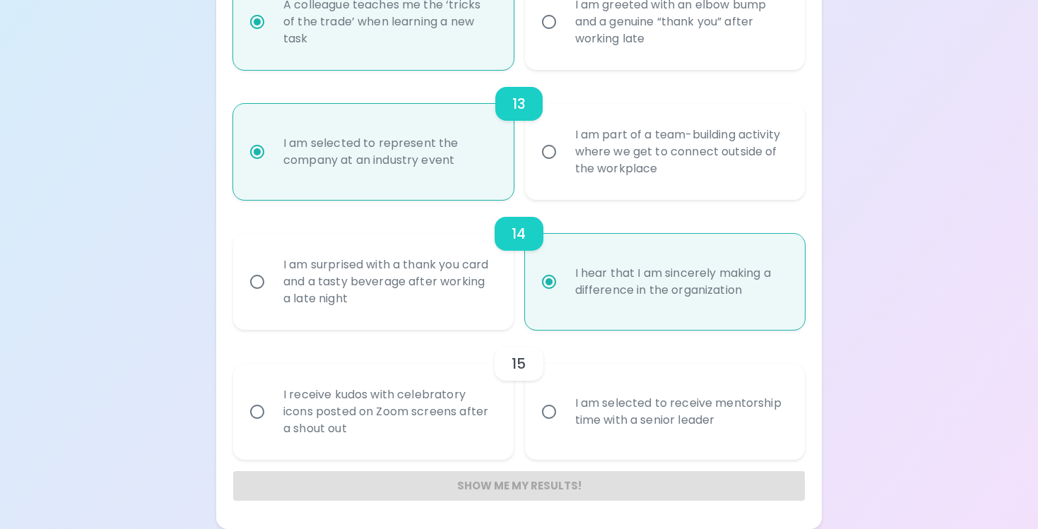
radio input "false"
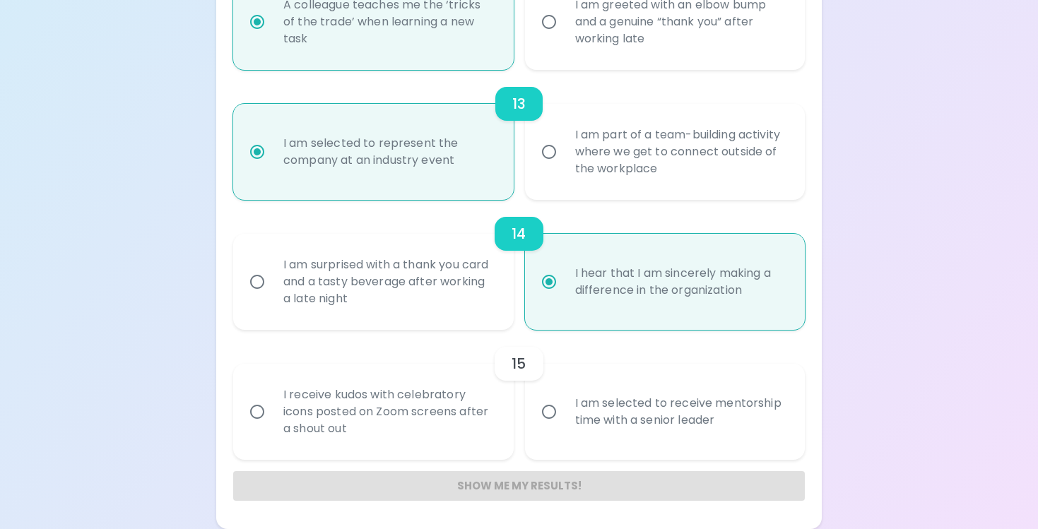
radio input "false"
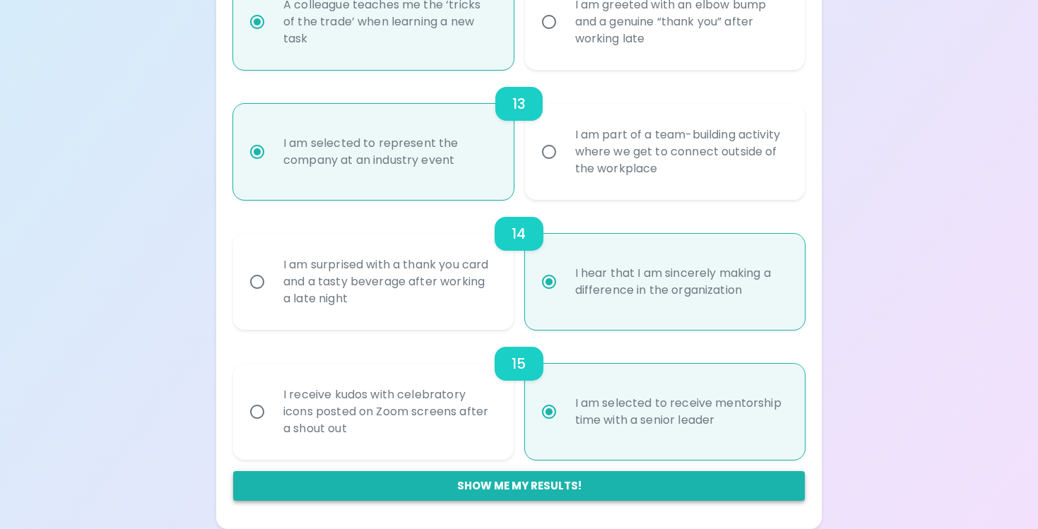
radio input "true"
click at [550, 477] on button "Show me my results!" at bounding box center [518, 486] width 571 height 30
radio input "false"
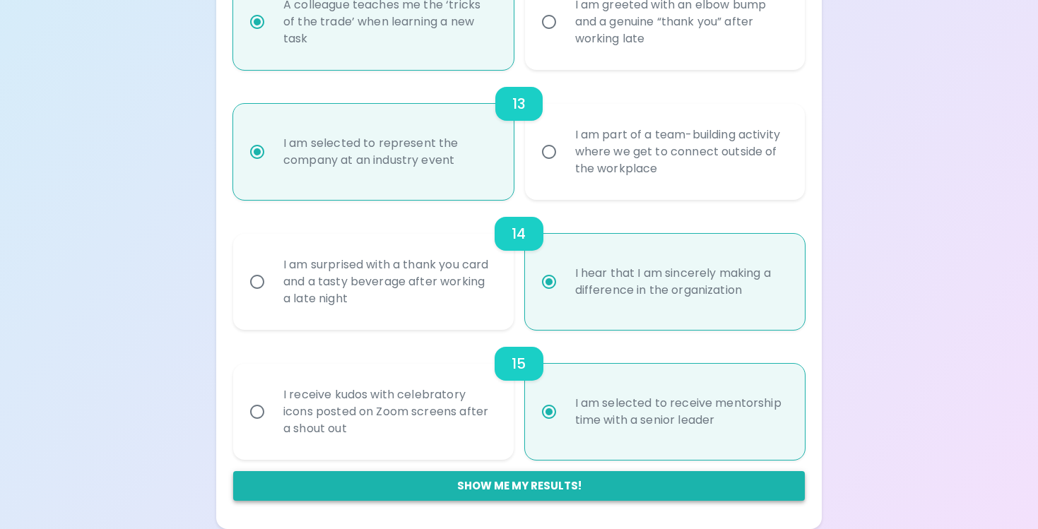
radio input "false"
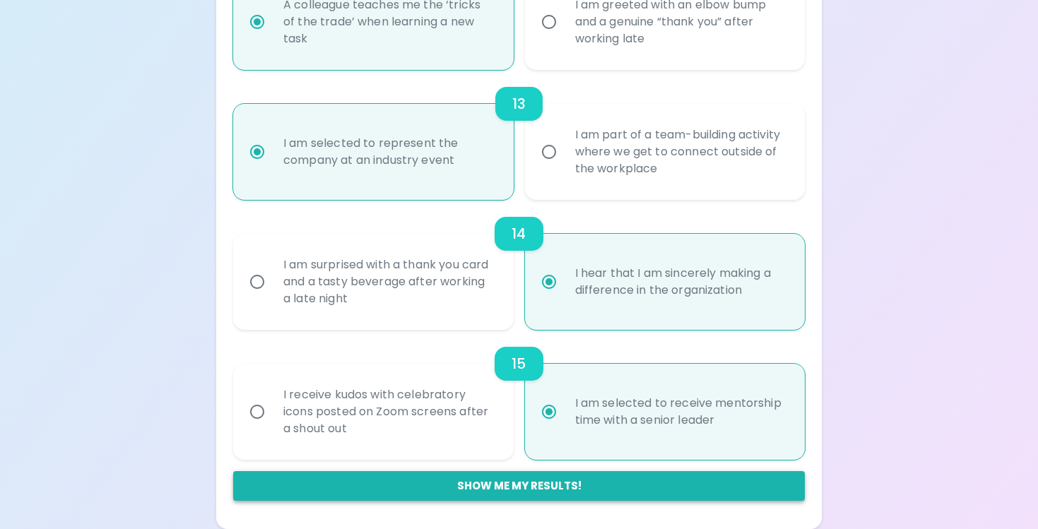
radio input "false"
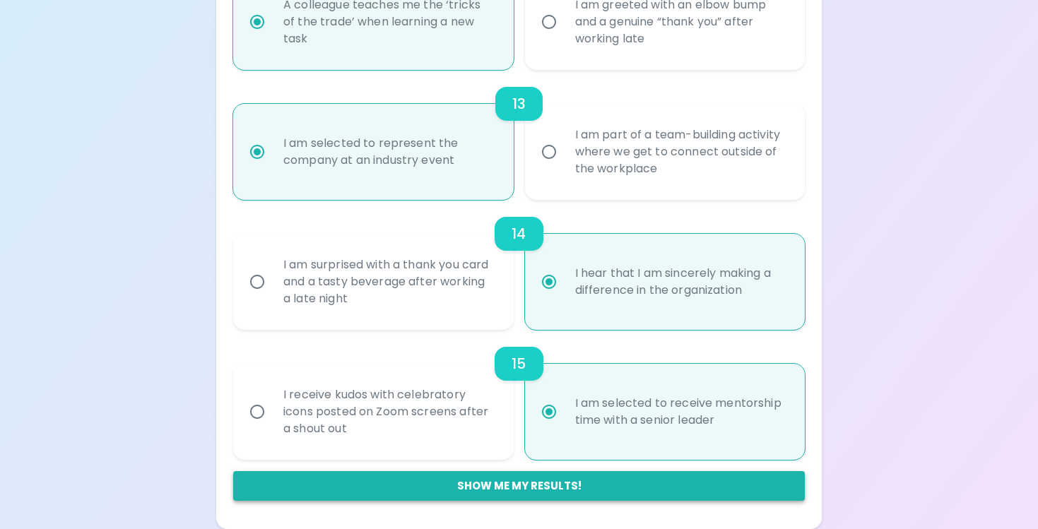
radio input "false"
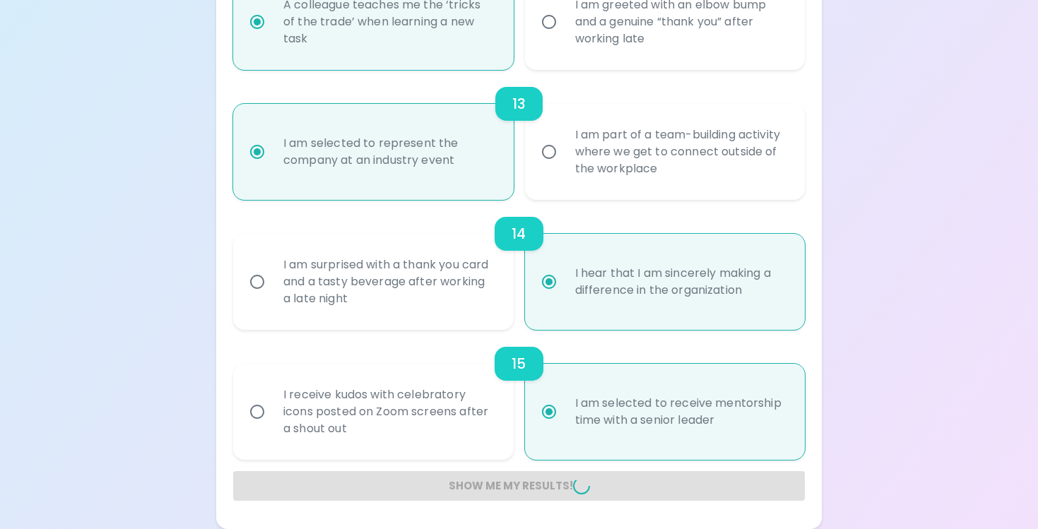
radio input "false"
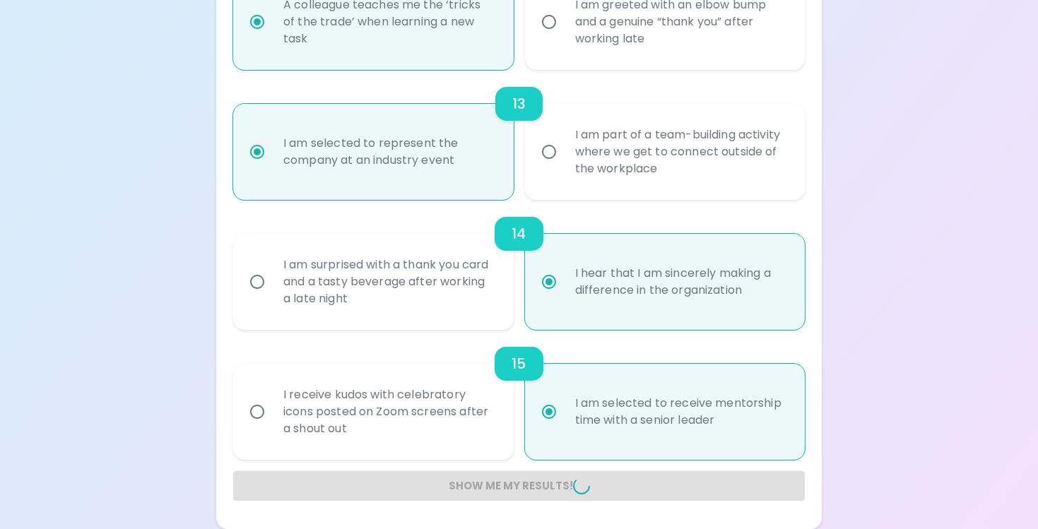
radio input "false"
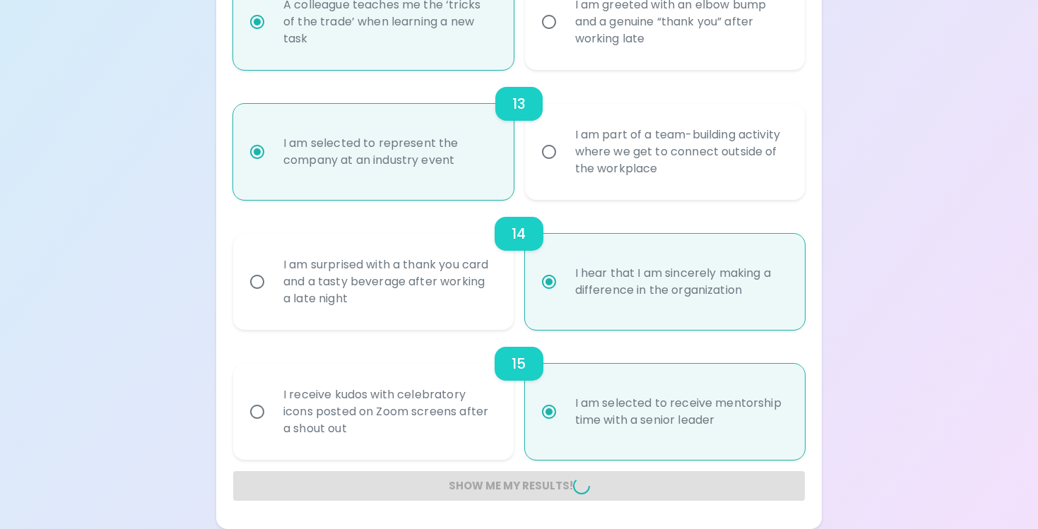
radio input "false"
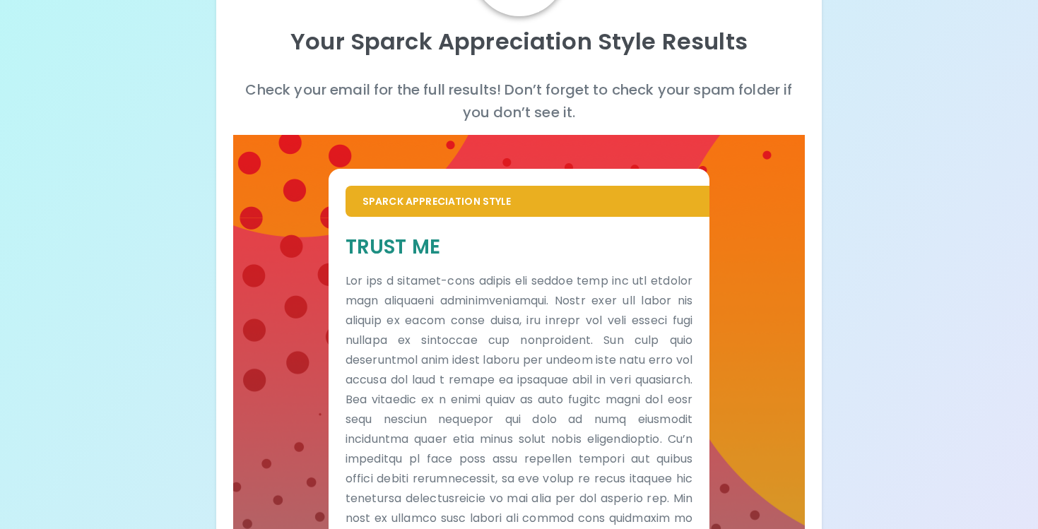
scroll to position [0, 0]
